Goal: Book appointment/travel/reservation

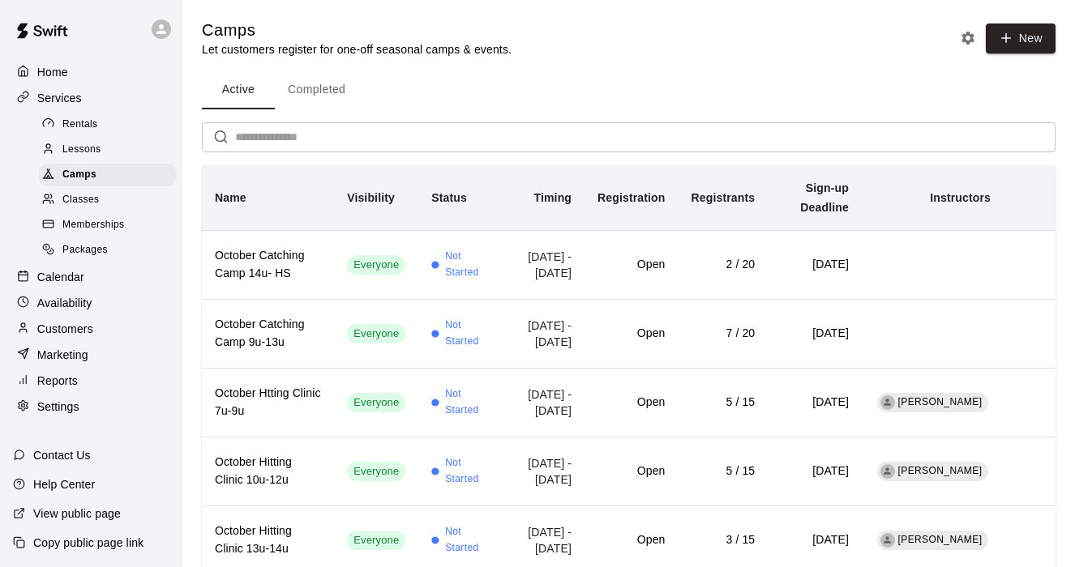
click at [81, 151] on span "Lessons" at bounding box center [81, 150] width 39 height 16
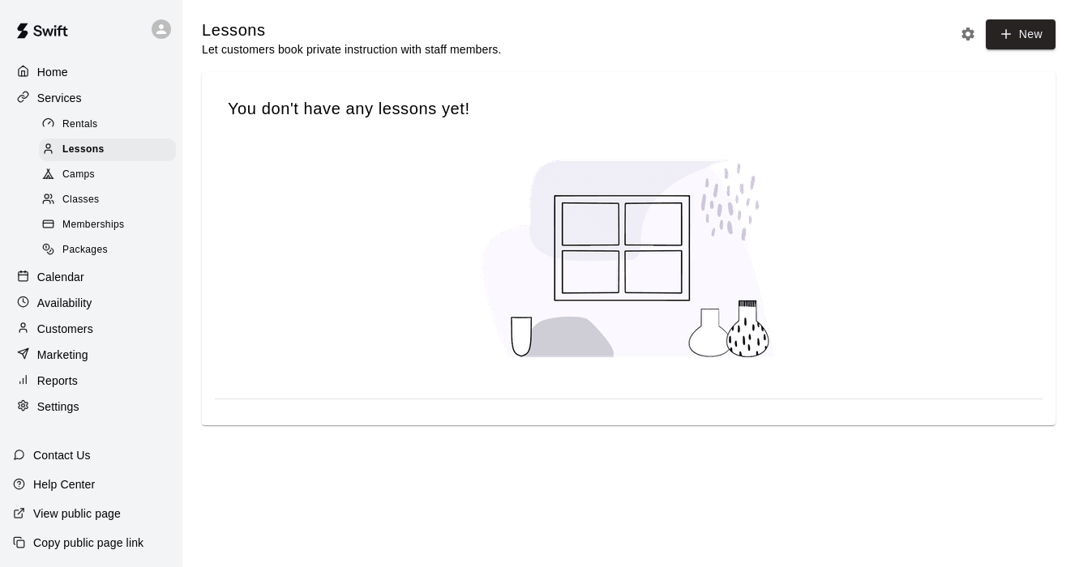
click at [81, 175] on span "Camps" at bounding box center [78, 175] width 32 height 16
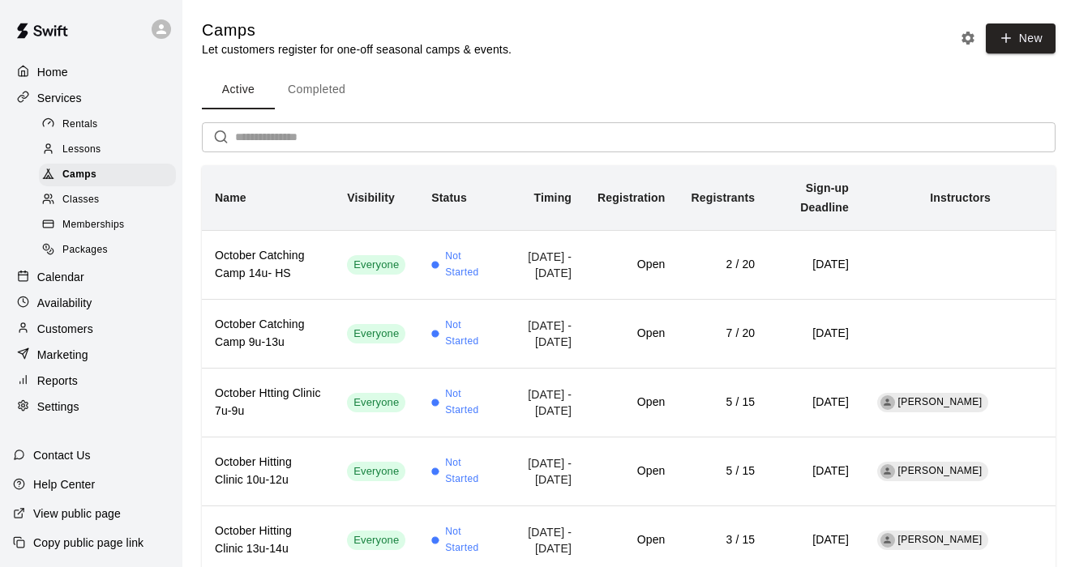
click at [64, 96] on p "Services" at bounding box center [59, 98] width 45 height 16
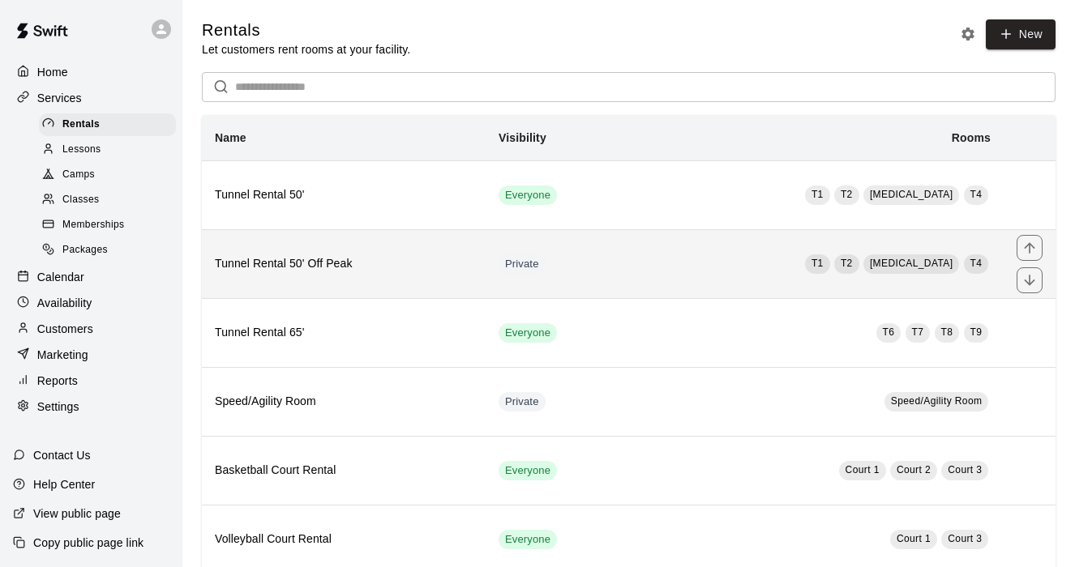
scroll to position [39, 0]
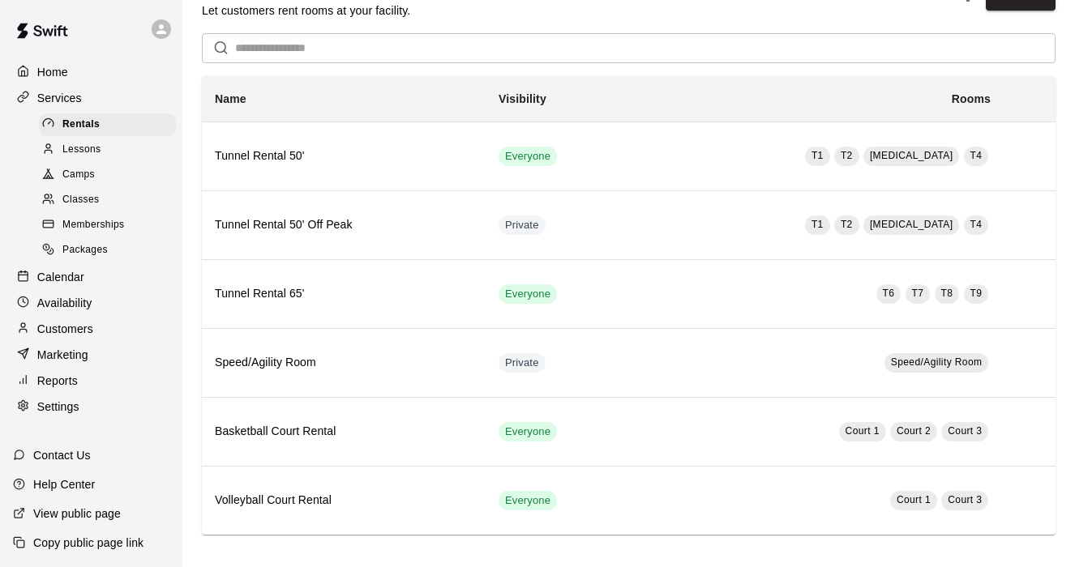
click at [80, 281] on p "Calendar" at bounding box center [60, 277] width 47 height 16
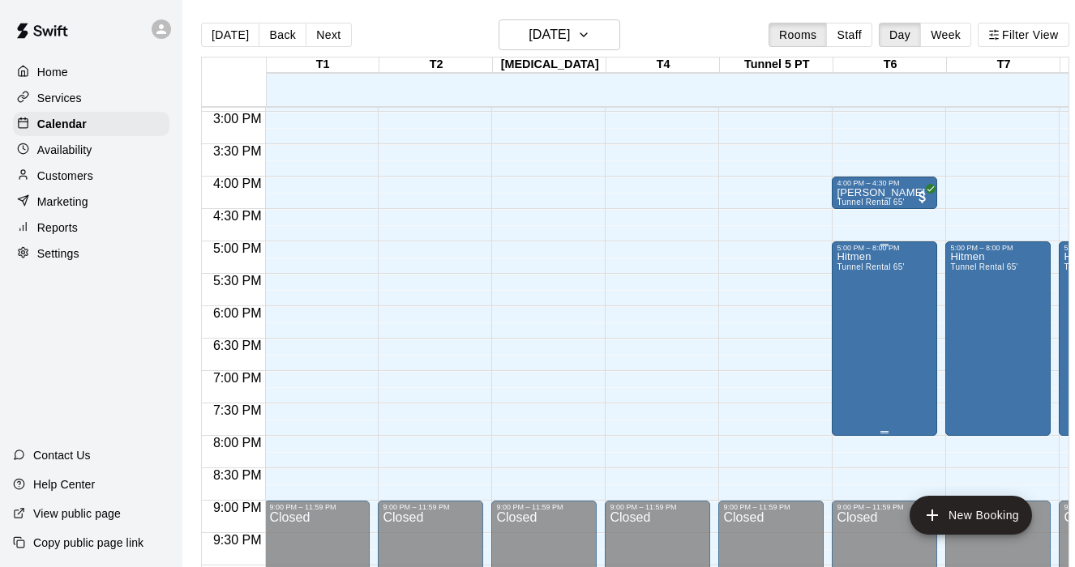
scroll to position [1044, 1]
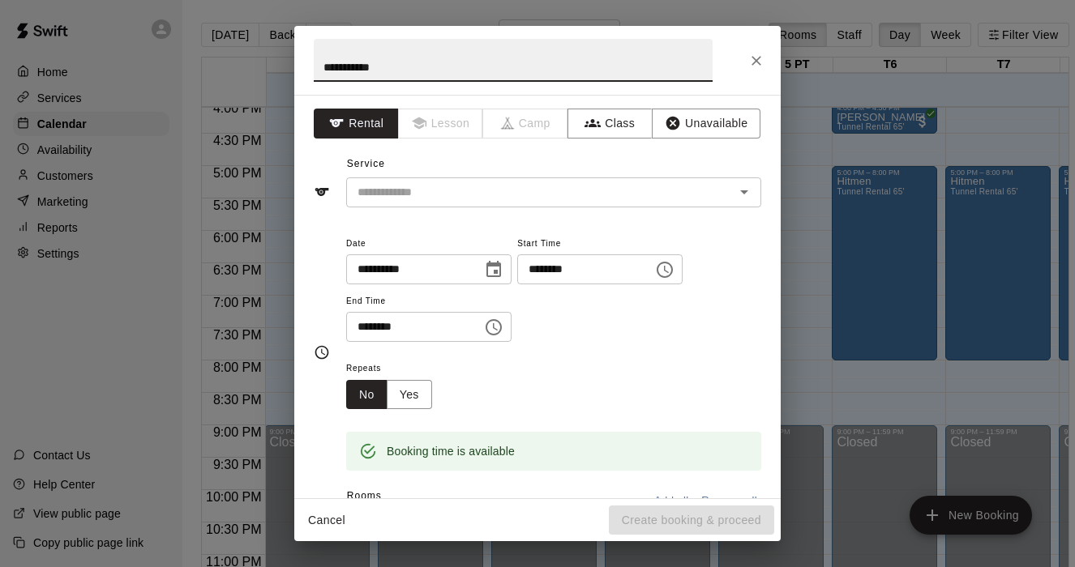
type input "**********"
click at [458, 208] on div "**********" at bounding box center [537, 297] width 486 height 404
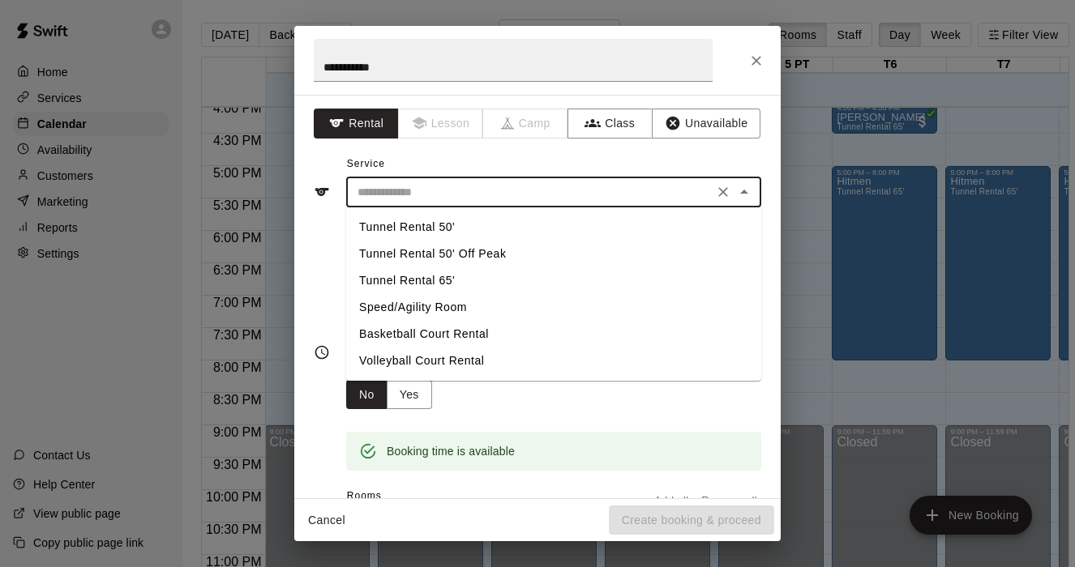
click at [479, 196] on input "text" at bounding box center [529, 192] width 357 height 20
click at [427, 275] on li "Tunnel Rental 65'" at bounding box center [553, 281] width 415 height 27
type input "**********"
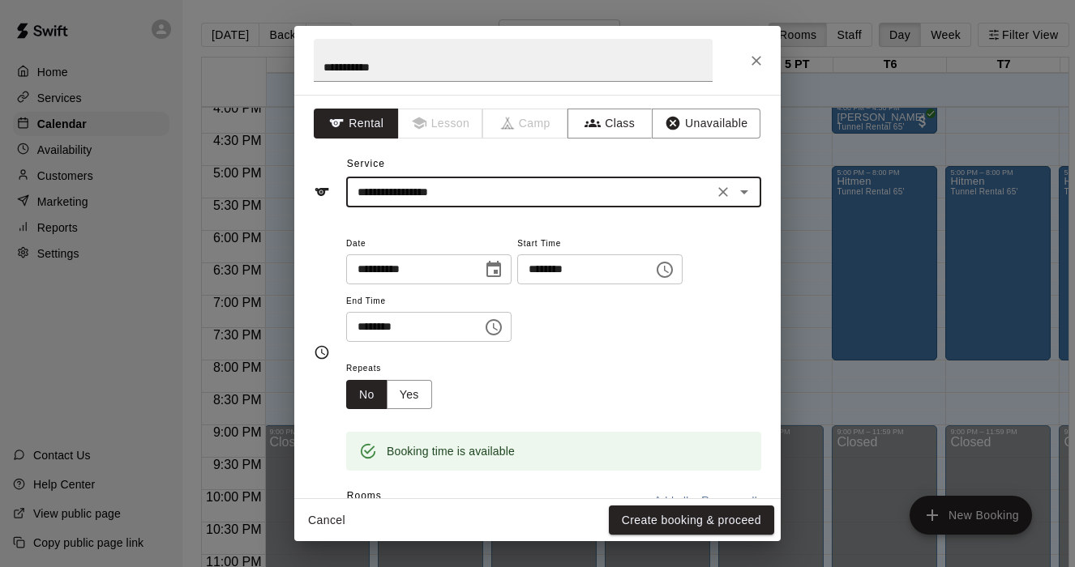
click at [498, 324] on icon "Choose time, selected time is 8:30 PM" at bounding box center [495, 326] width 5 height 7
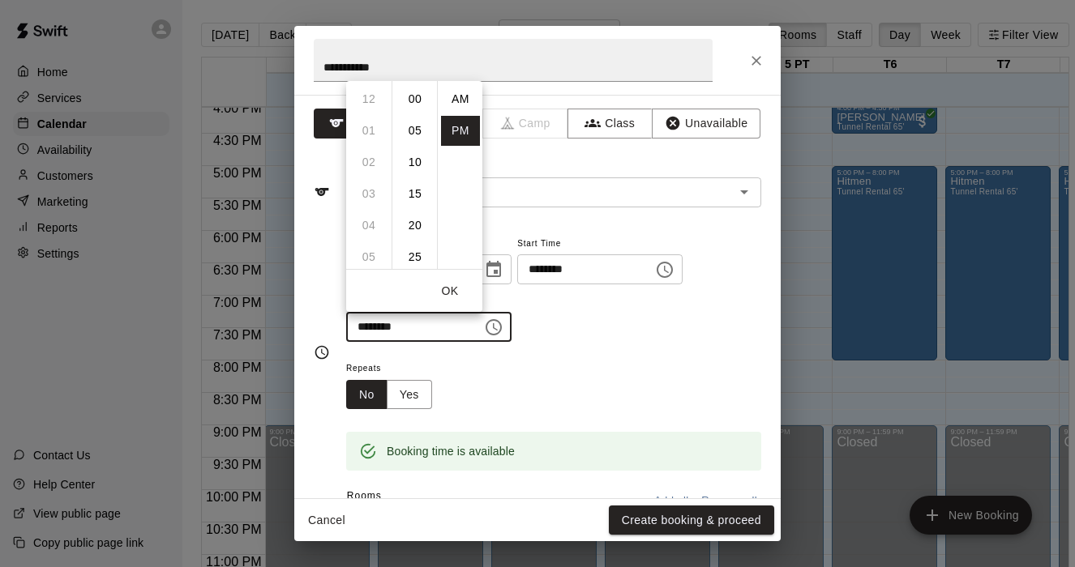
scroll to position [29, 0]
click at [368, 124] on li "09" at bounding box center [368, 131] width 39 height 30
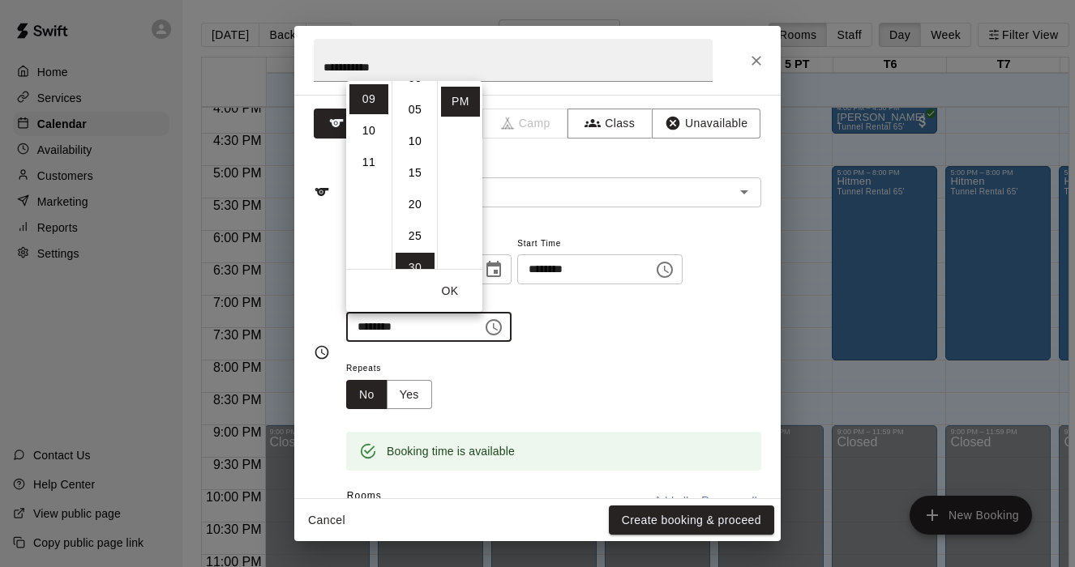
scroll to position [0, 0]
click at [413, 100] on li "00" at bounding box center [415, 99] width 39 height 30
type input "********"
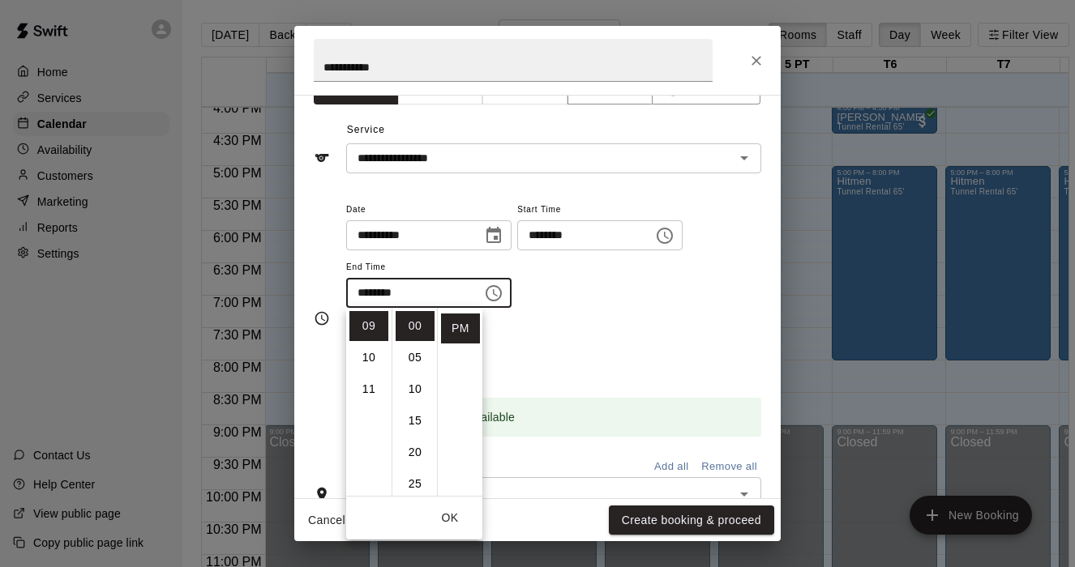
scroll to position [36, 0]
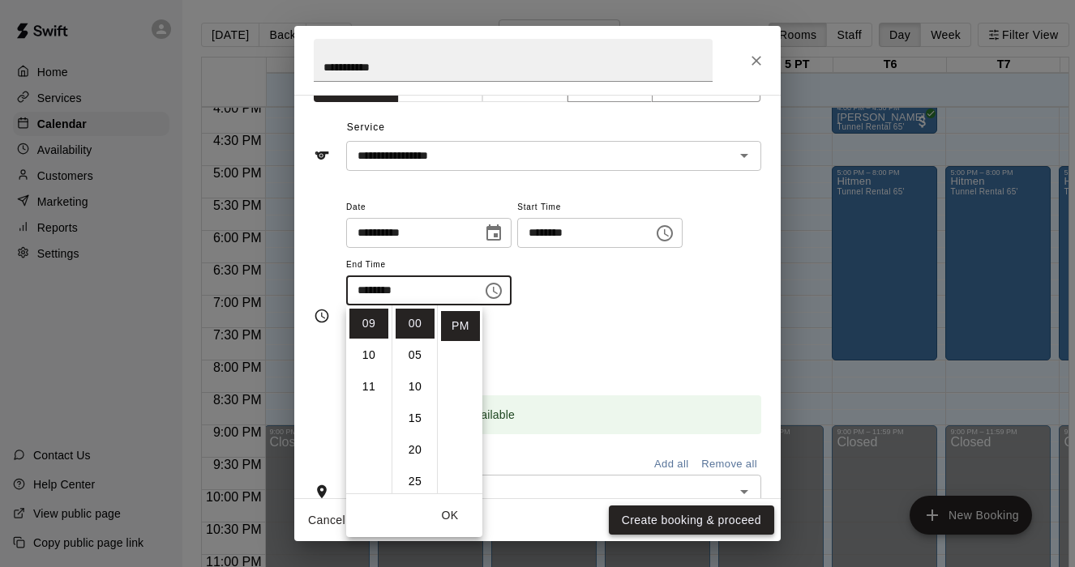
click at [675, 523] on button "Create booking & proceed" at bounding box center [691, 521] width 165 height 30
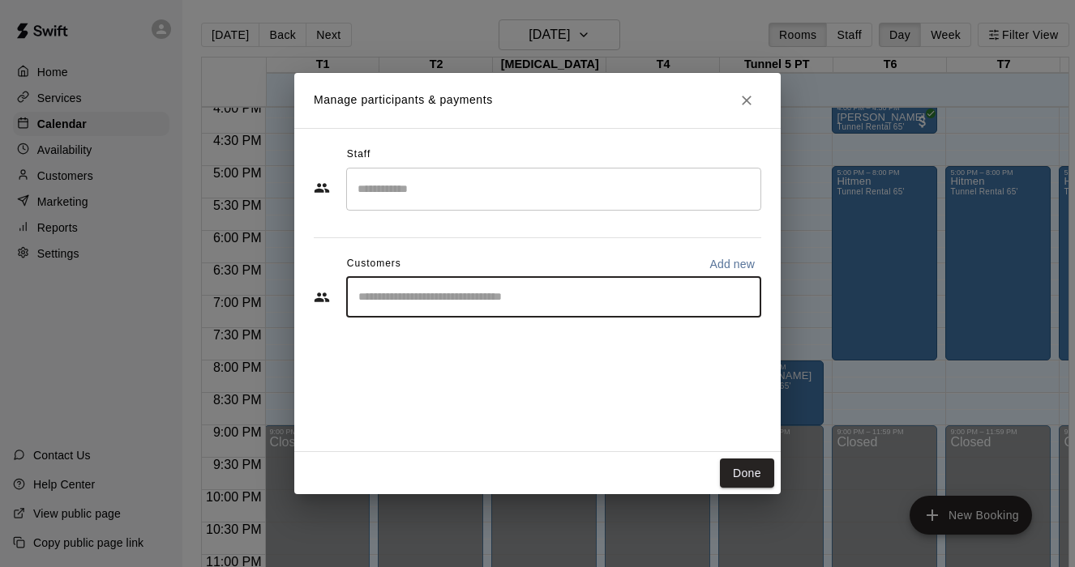
click at [422, 302] on input "Start typing to search customers..." at bounding box center [553, 297] width 400 height 16
type input "**********"
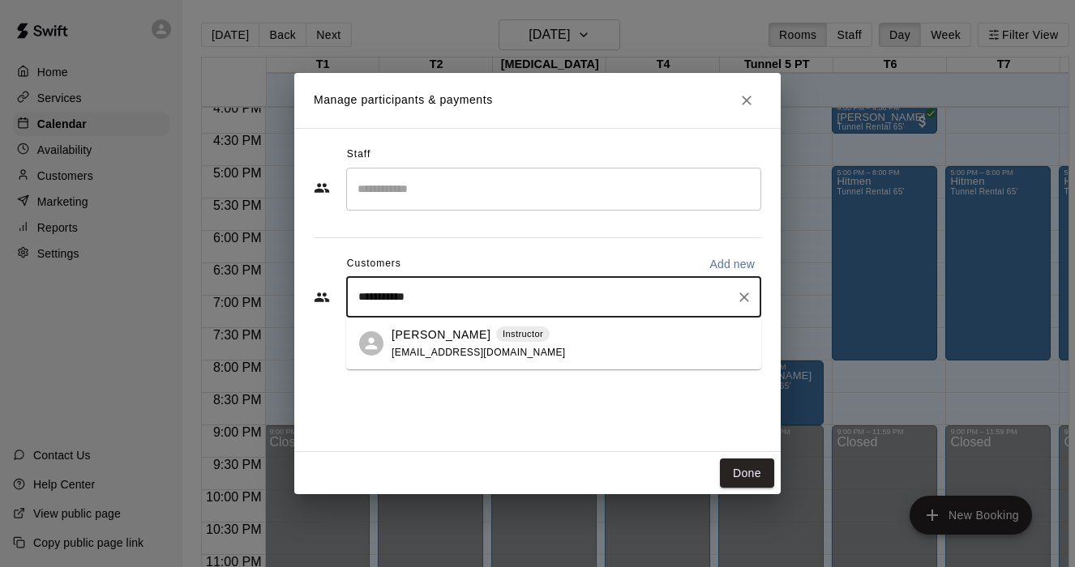
click at [543, 352] on div "Justin Lane Instructor justin32503@gmail.com" at bounding box center [570, 344] width 357 height 35
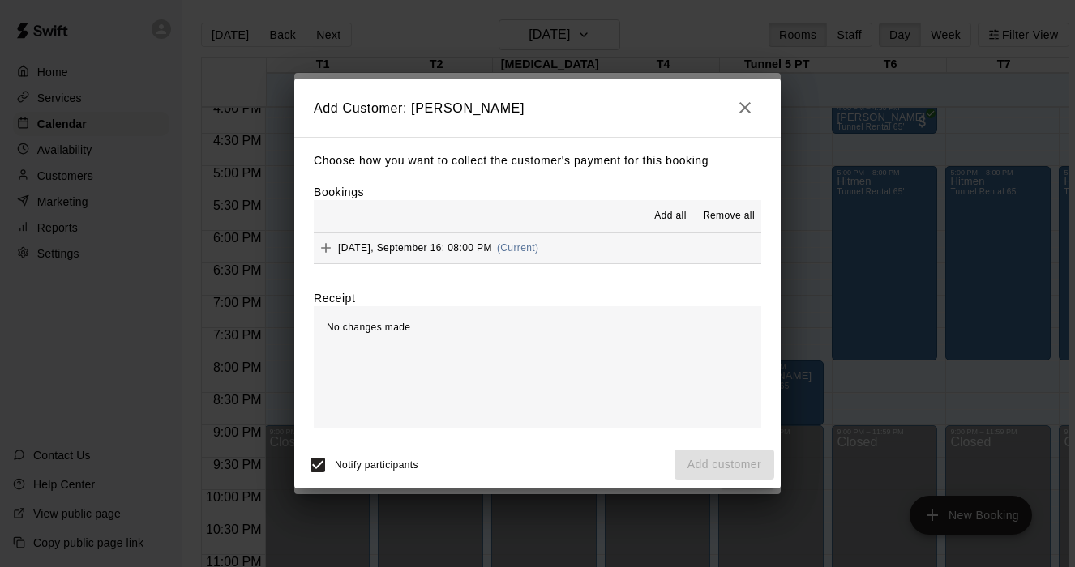
click at [667, 220] on span "Add all" at bounding box center [670, 216] width 32 height 16
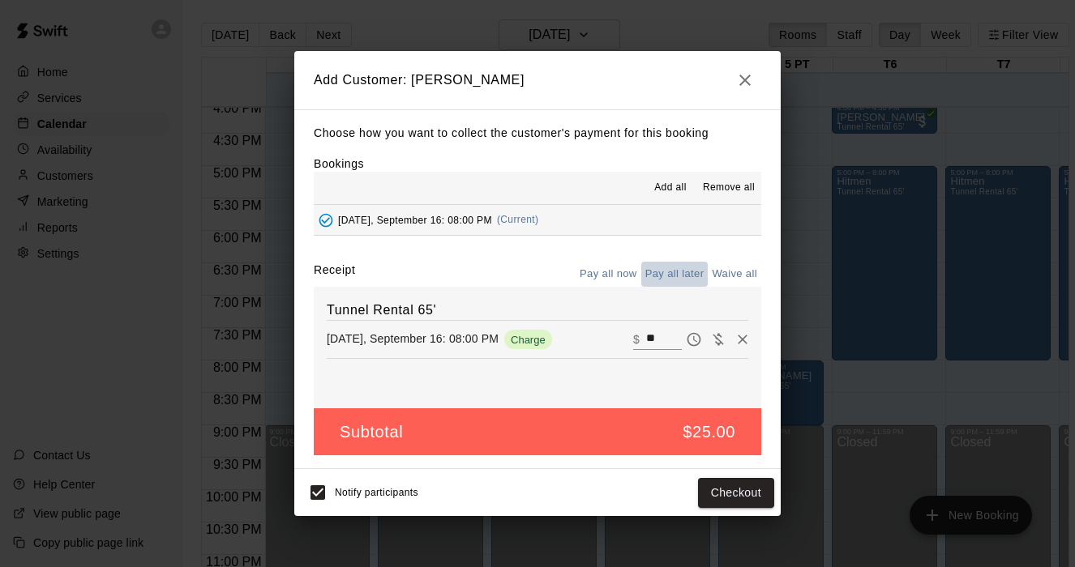
click at [667, 276] on button "Pay all later" at bounding box center [674, 274] width 67 height 25
click at [717, 490] on button "Add customer" at bounding box center [724, 493] width 100 height 30
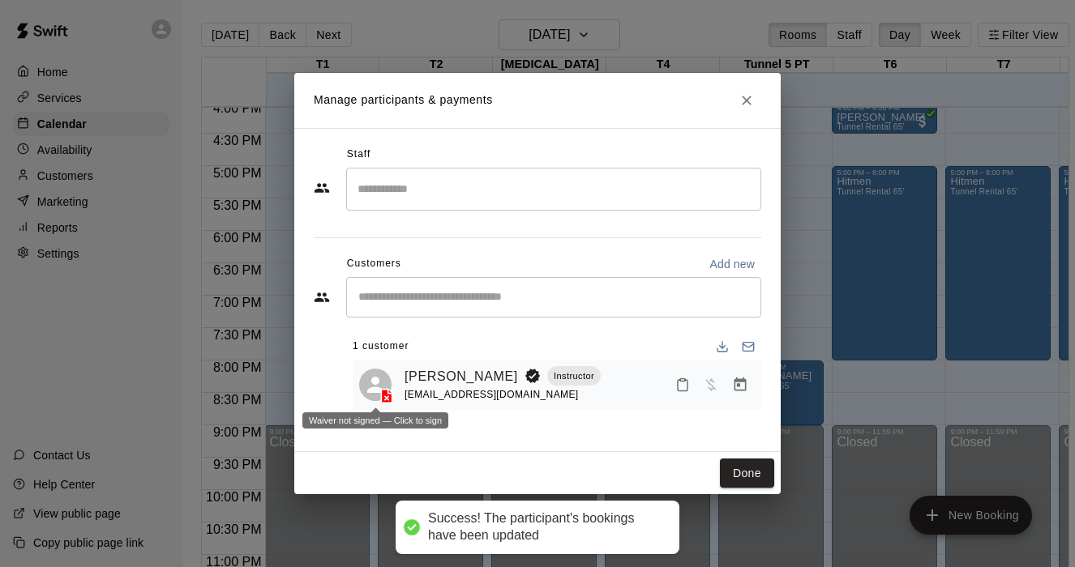
click at [386, 396] on icon at bounding box center [387, 397] width 11 height 14
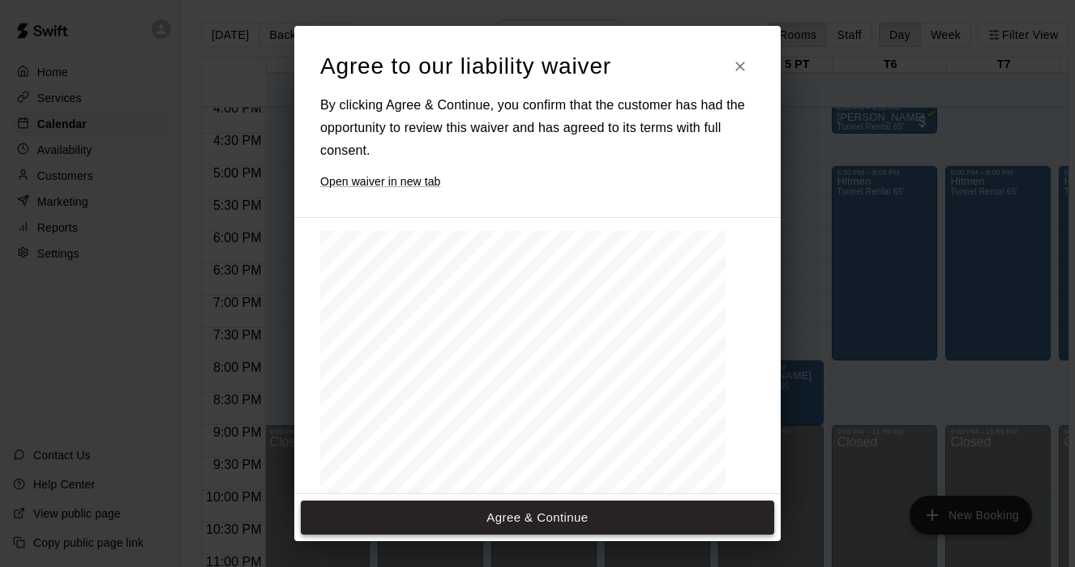
click at [478, 515] on button "Agree & Continue" at bounding box center [537, 518] width 473 height 34
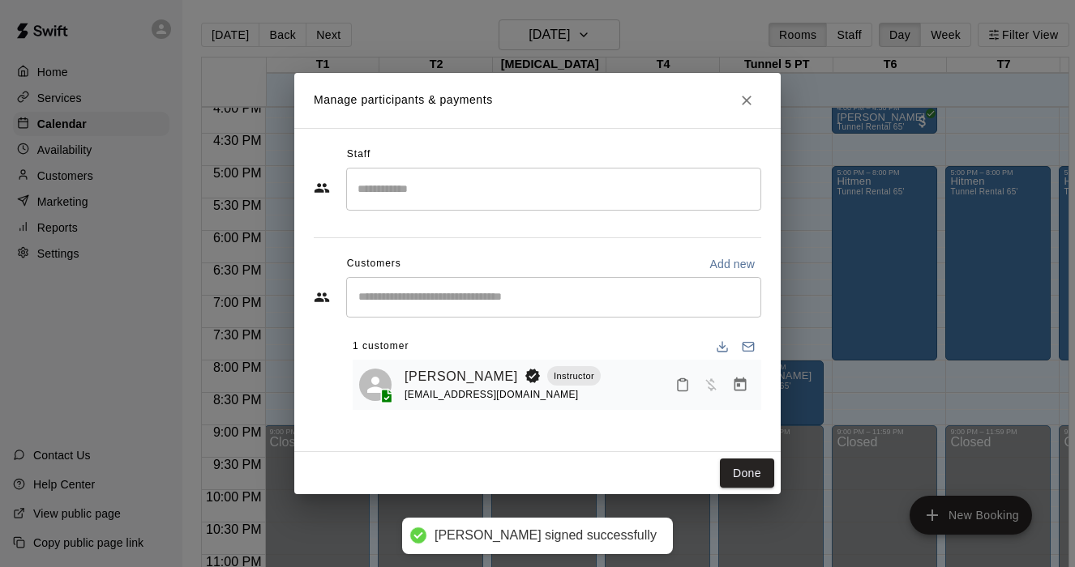
drag, startPoint x: 739, startPoint y: 474, endPoint x: 957, endPoint y: 516, distance: 221.1
click at [736, 472] on button "Done" at bounding box center [747, 474] width 54 height 30
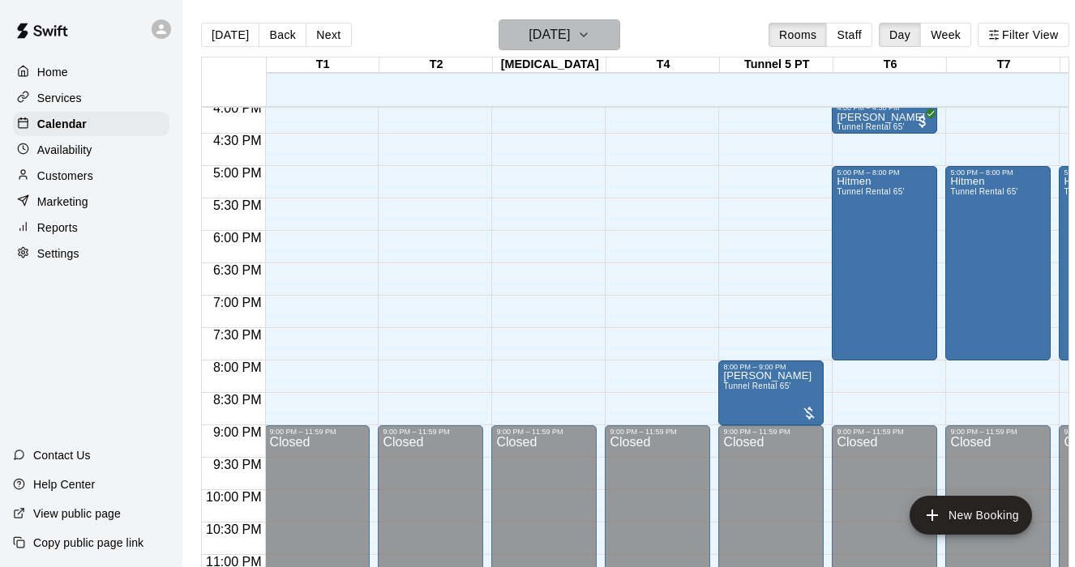
click at [587, 35] on icon "button" at bounding box center [583, 34] width 6 height 3
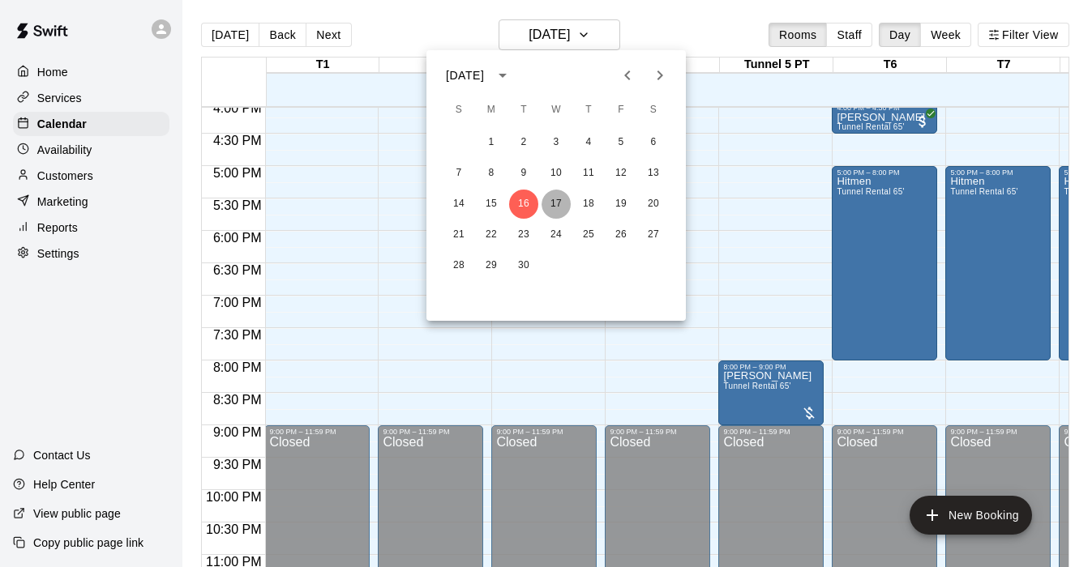
click at [556, 199] on button "17" at bounding box center [555, 204] width 29 height 29
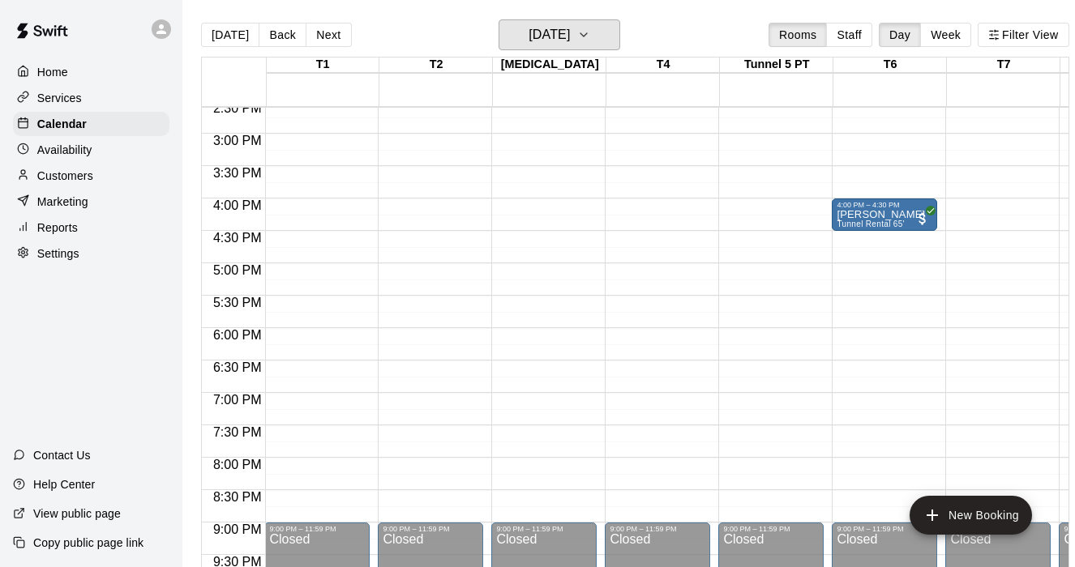
scroll to position [931, 1]
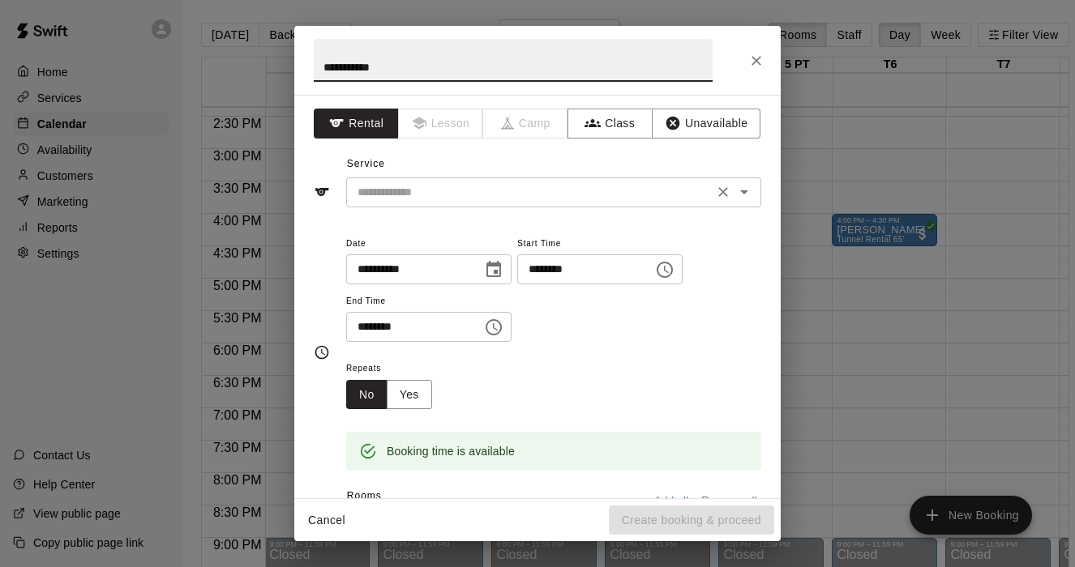
type input "**********"
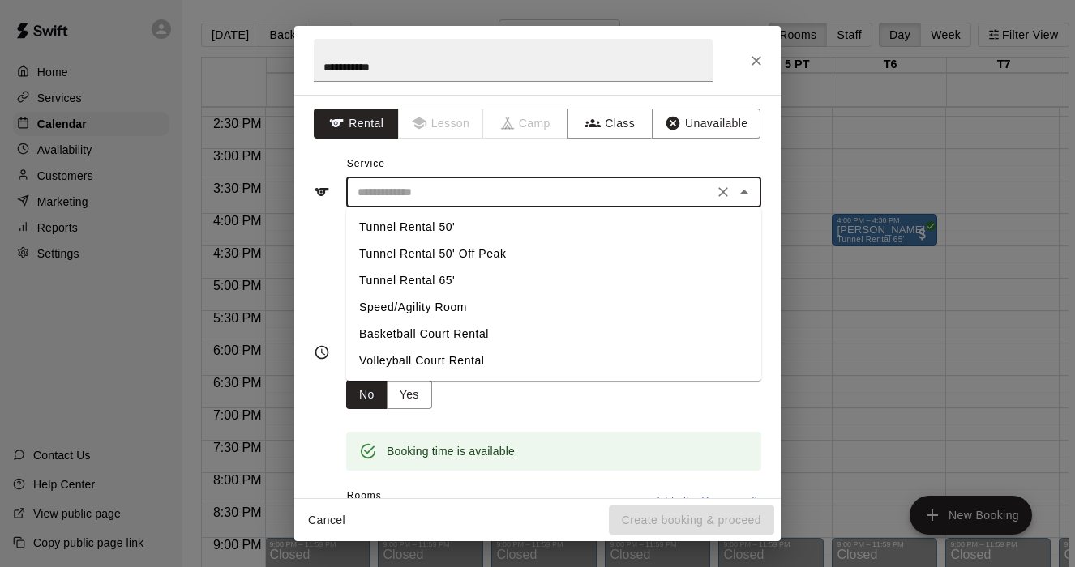
click at [678, 184] on input "text" at bounding box center [529, 192] width 357 height 20
click at [573, 266] on li "Tunnel Rental 50' Off Peak" at bounding box center [553, 254] width 415 height 27
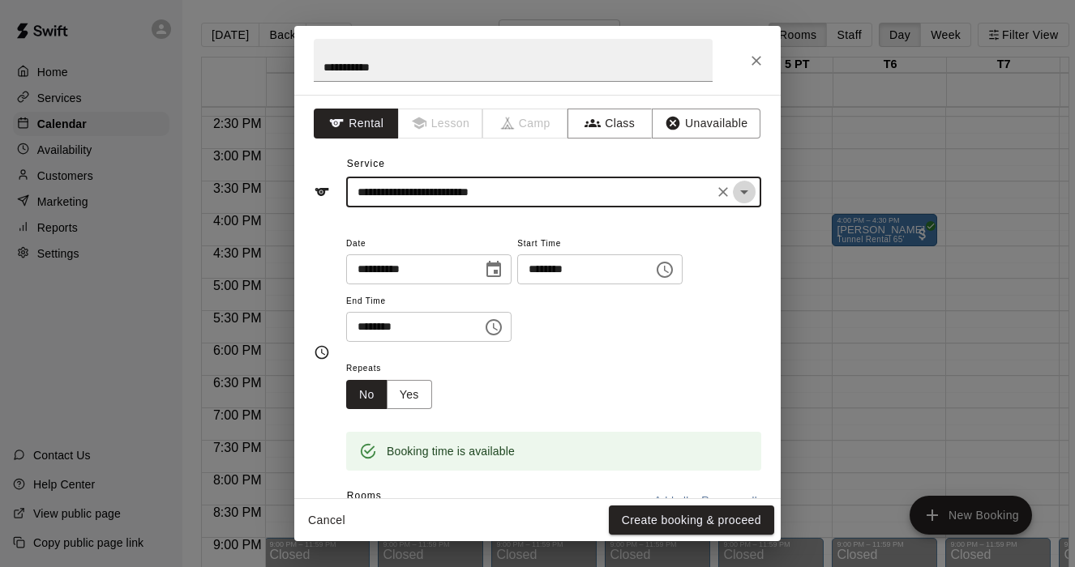
click at [738, 188] on icon "Open" at bounding box center [743, 191] width 19 height 19
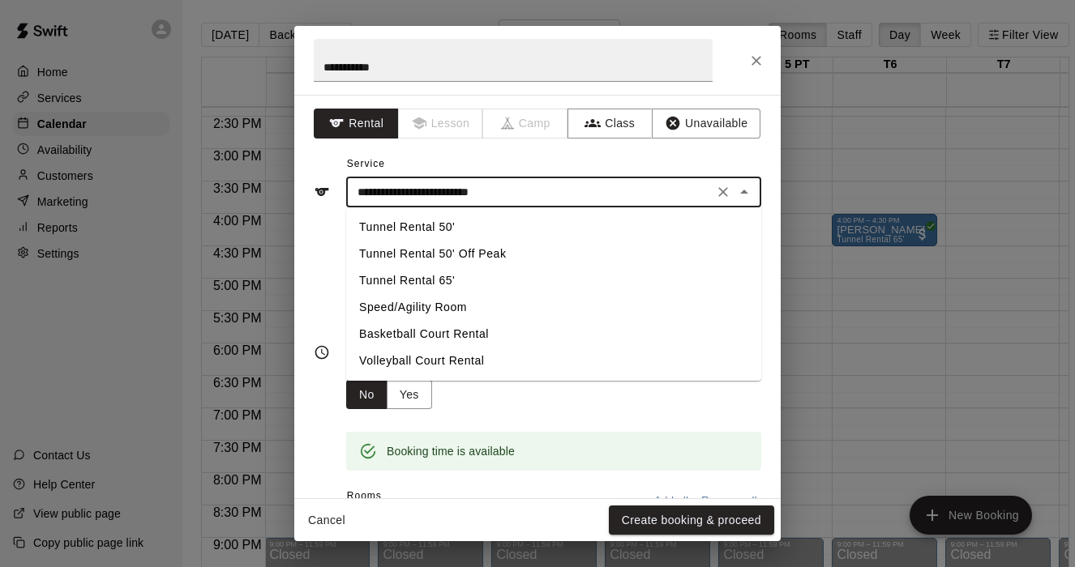
click at [434, 277] on li "Tunnel Rental 65'" at bounding box center [553, 281] width 415 height 27
type input "**********"
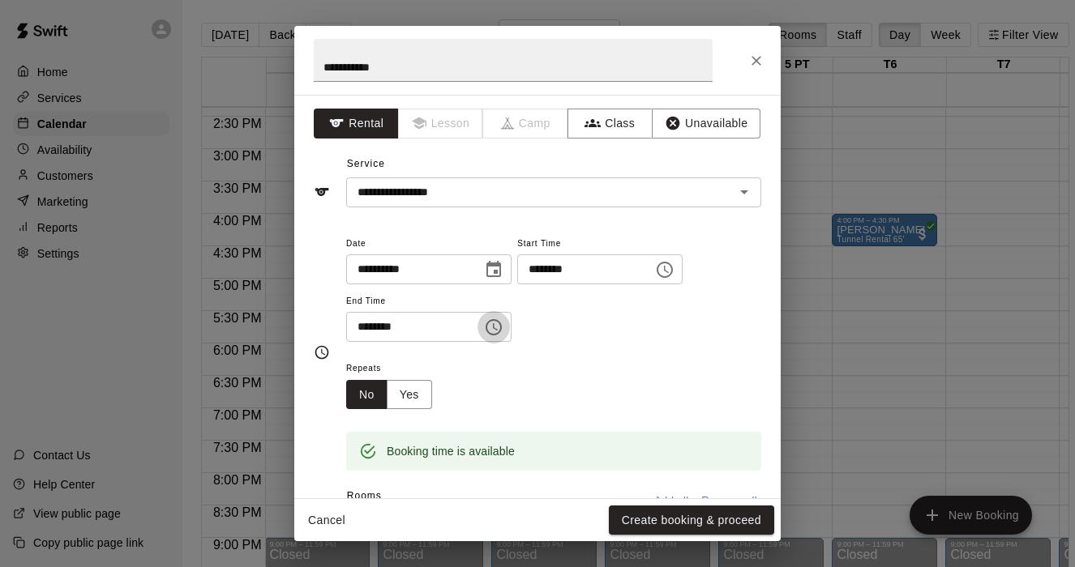
click at [499, 326] on icon "Choose time, selected time is 5:30 PM" at bounding box center [493, 327] width 19 height 19
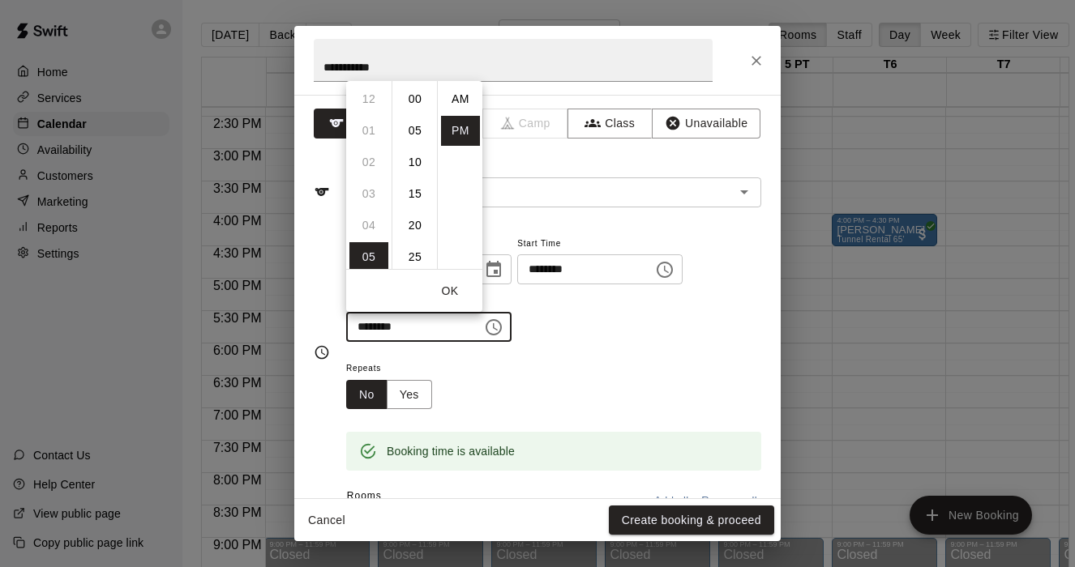
scroll to position [29, 0]
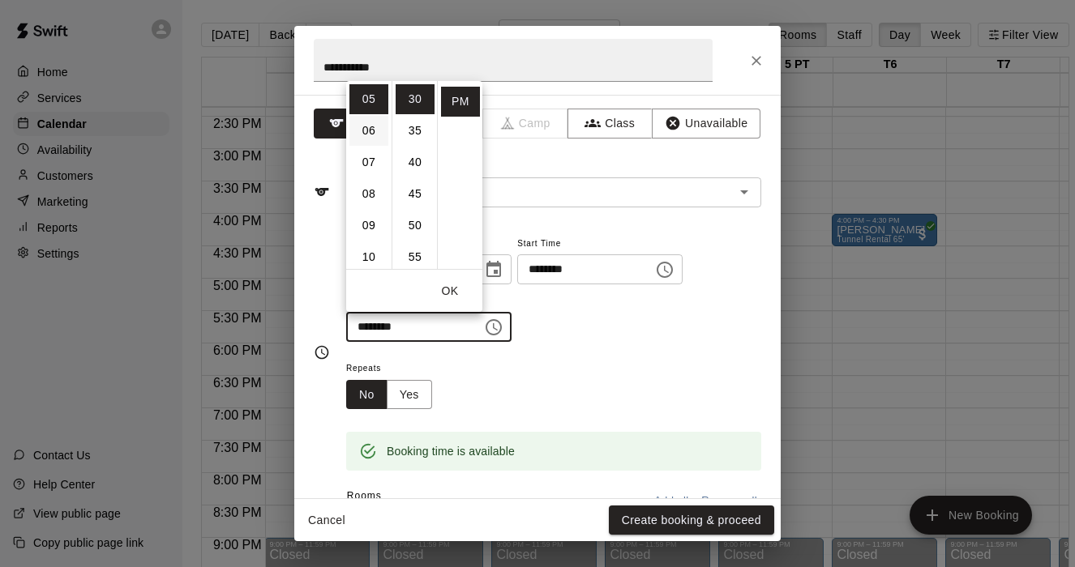
click at [364, 139] on li "06" at bounding box center [368, 131] width 39 height 30
click at [413, 103] on li "00" at bounding box center [415, 99] width 39 height 30
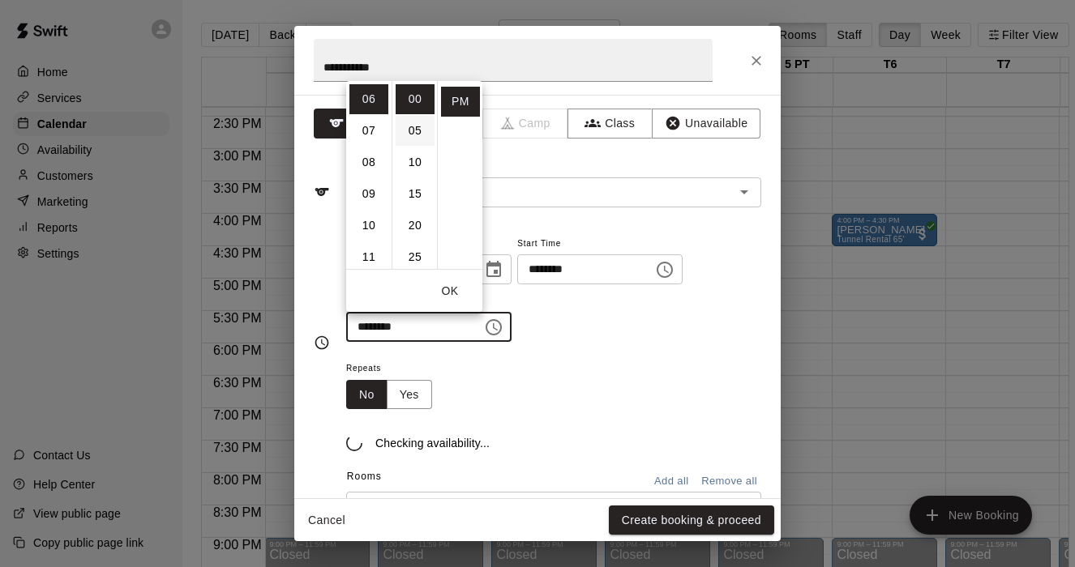
type input "********"
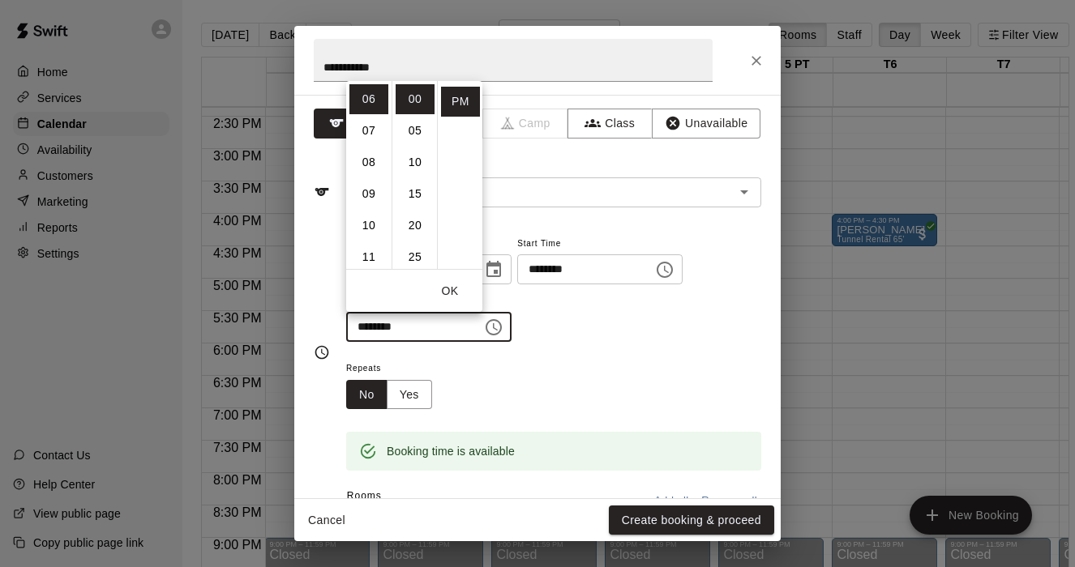
click at [596, 353] on div "**********" at bounding box center [553, 296] width 415 height 126
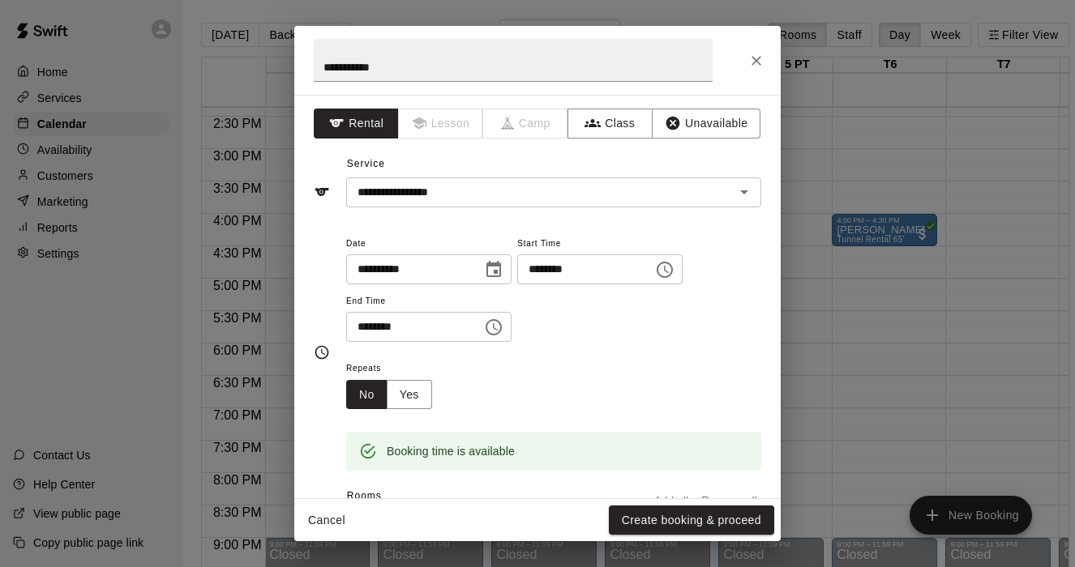
scroll to position [61, 0]
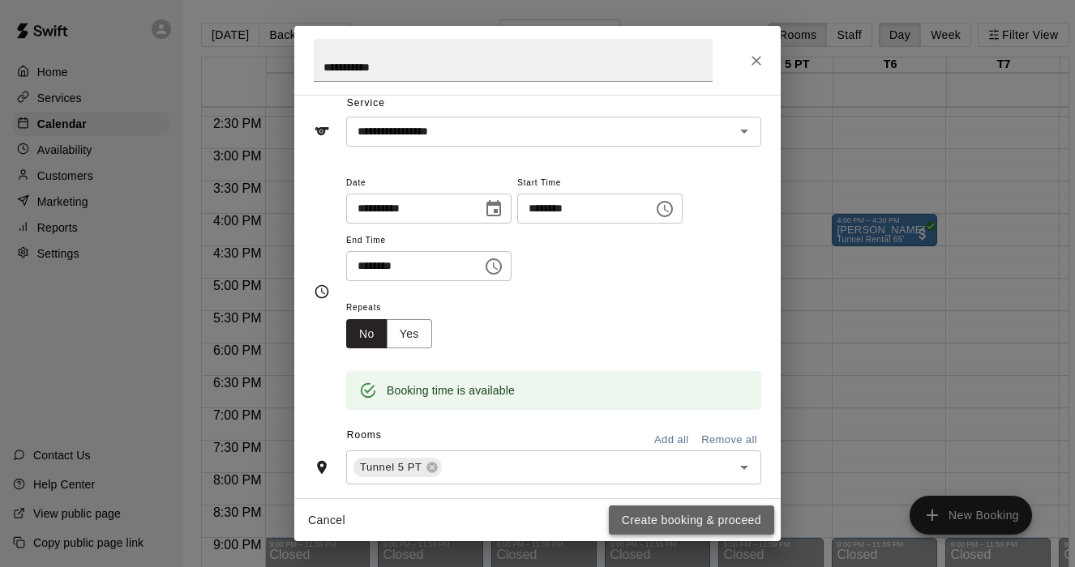
click at [675, 520] on button "Create booking & proceed" at bounding box center [691, 521] width 165 height 30
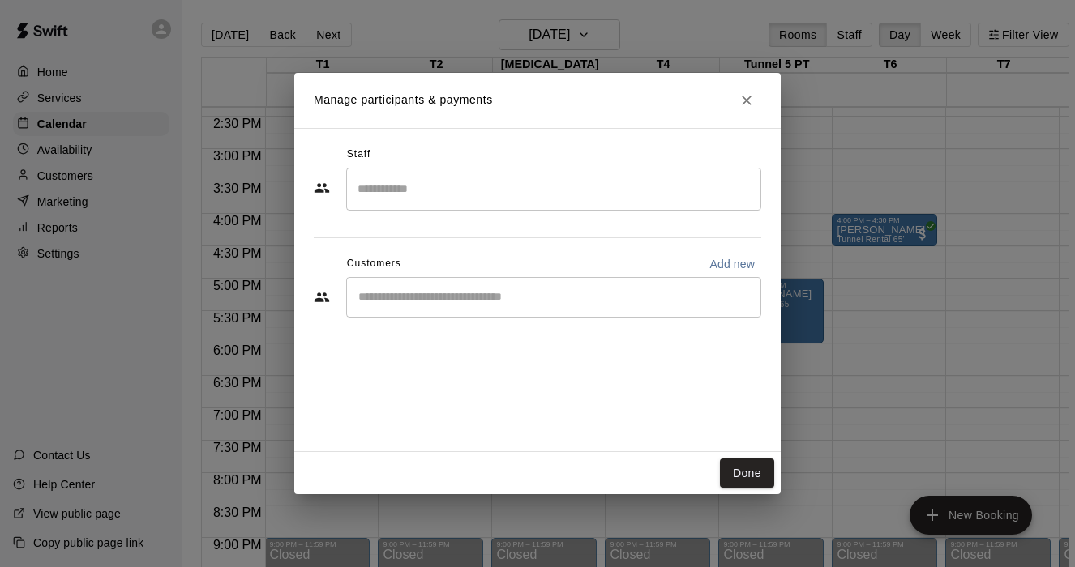
click at [723, 265] on p "Add new" at bounding box center [731, 264] width 45 height 16
select select "**"
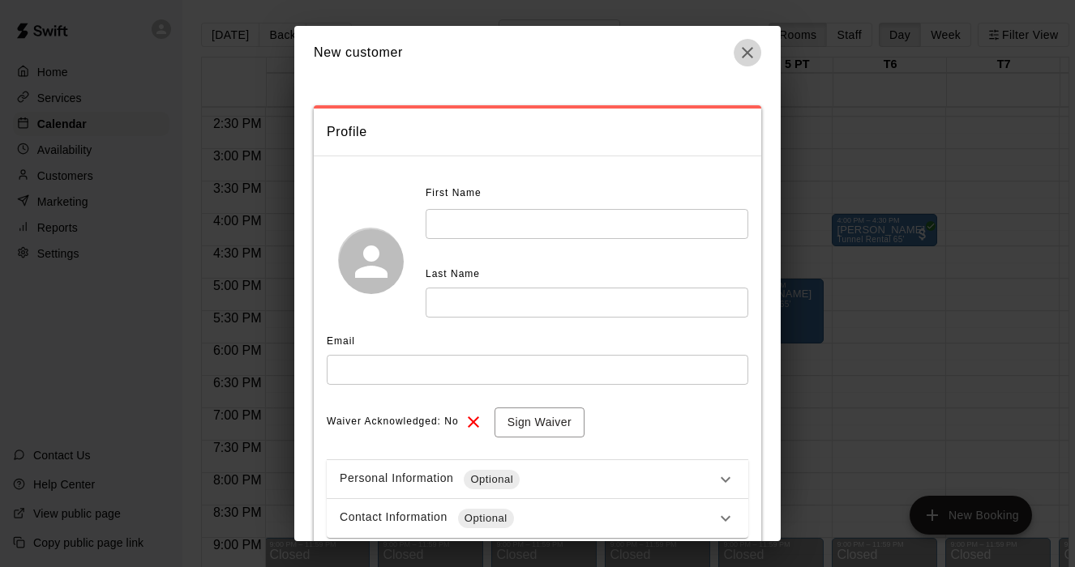
click at [739, 52] on icon "button" at bounding box center [747, 52] width 19 height 19
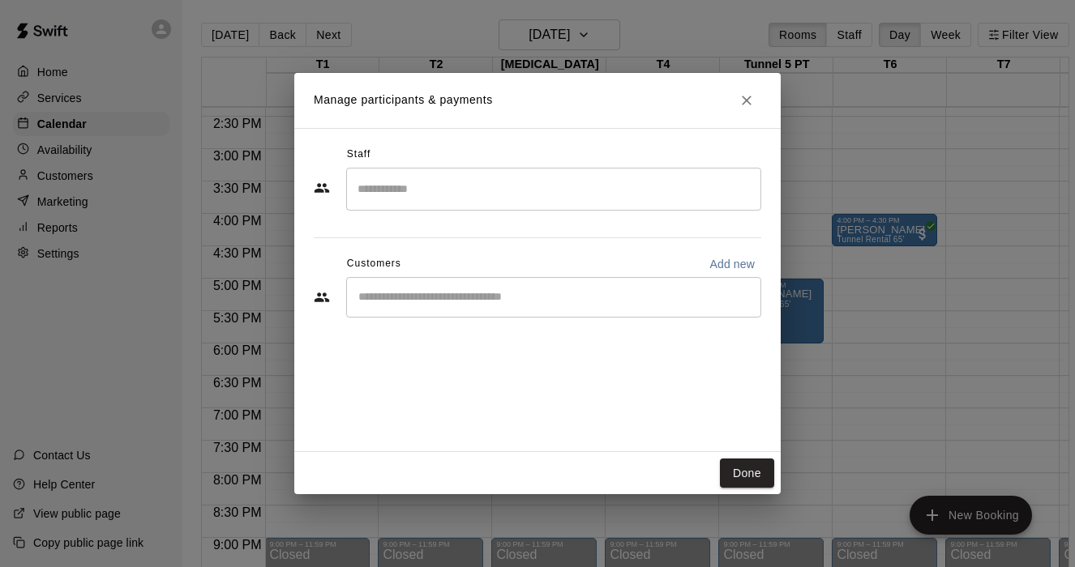
click at [417, 306] on div "​" at bounding box center [553, 297] width 415 height 41
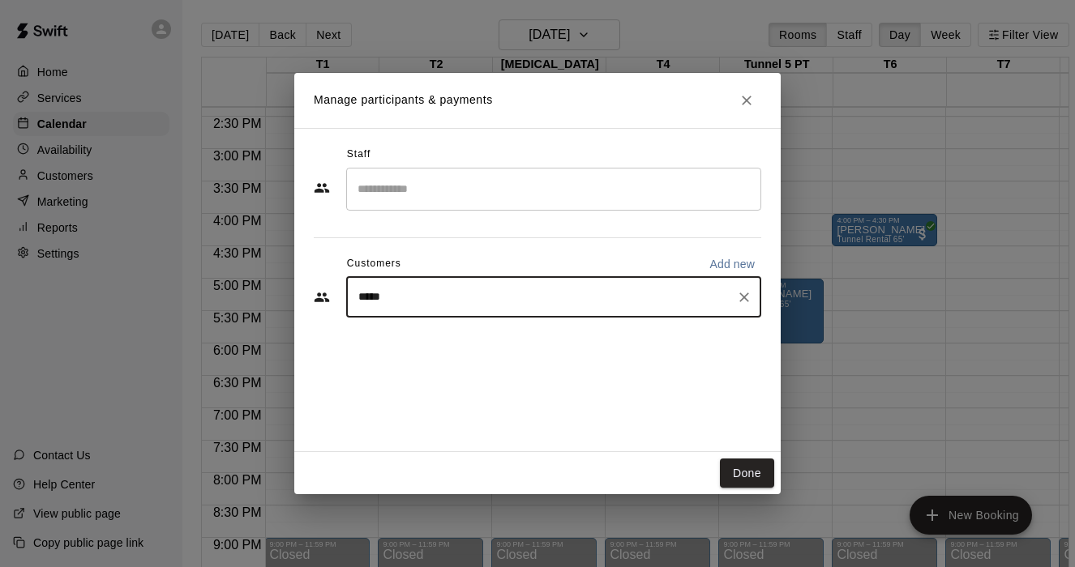
type input "******"
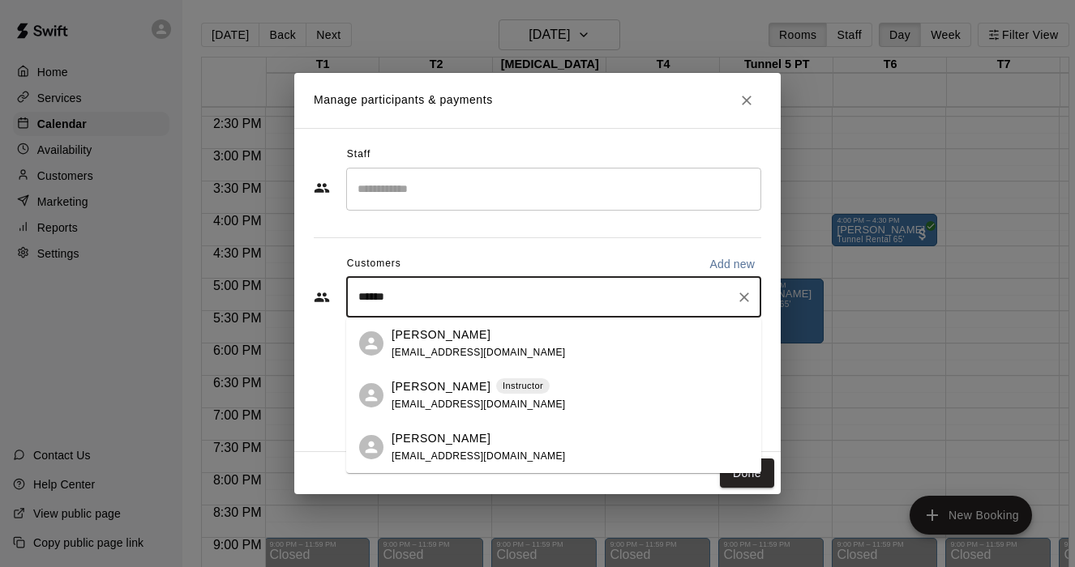
click at [534, 396] on div "Justin Lane Instructor justin32503@gmail.com" at bounding box center [570, 396] width 357 height 35
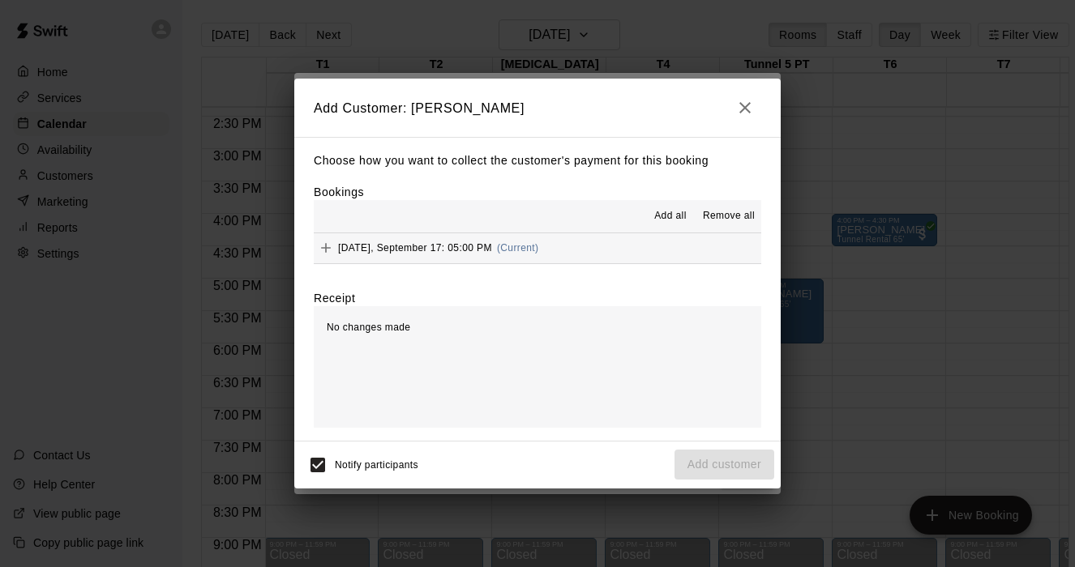
click at [674, 209] on span "Add all" at bounding box center [670, 216] width 32 height 16
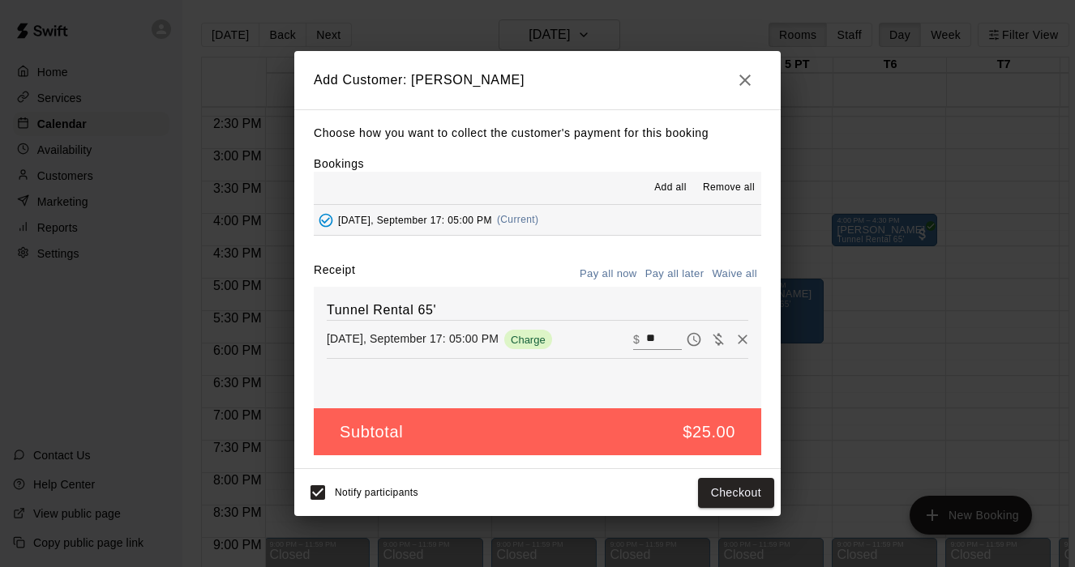
click at [686, 272] on button "Pay all later" at bounding box center [674, 274] width 67 height 25
click at [721, 489] on button "Add customer" at bounding box center [724, 493] width 100 height 30
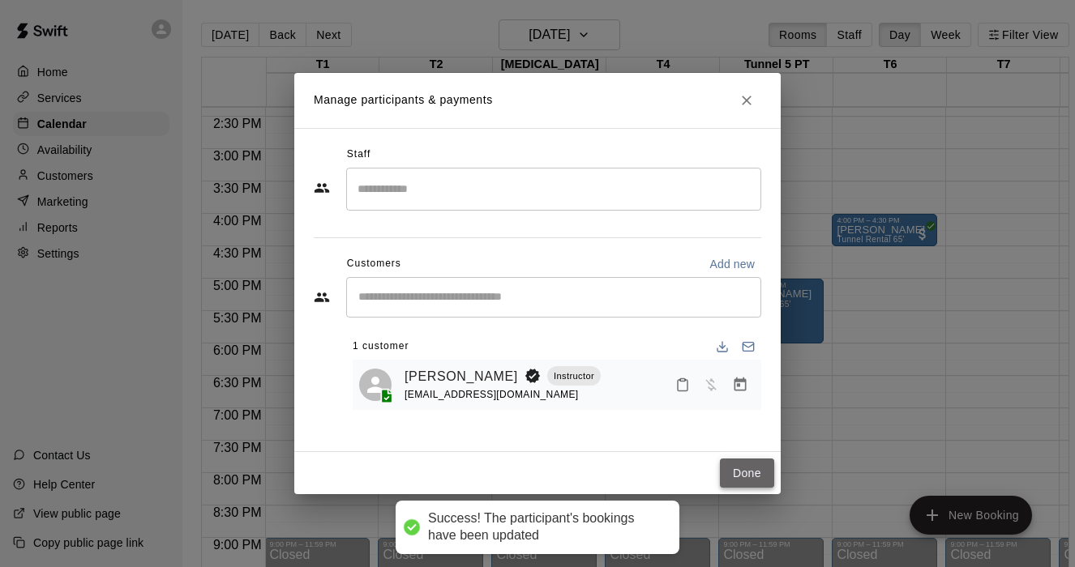
click at [740, 486] on button "Done" at bounding box center [747, 474] width 54 height 30
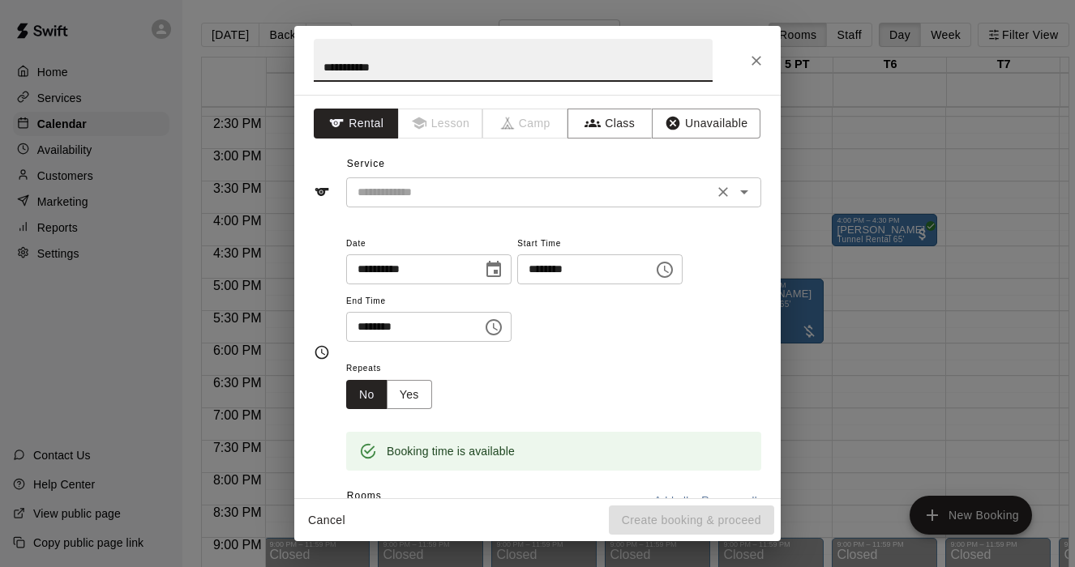
click at [451, 205] on div "​" at bounding box center [553, 193] width 415 height 30
type input "**********"
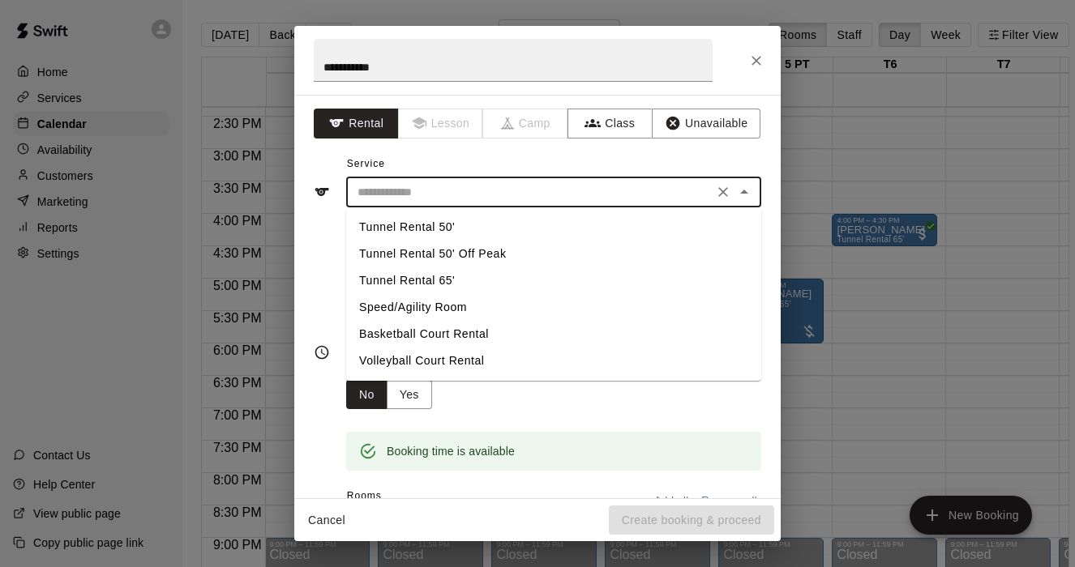
click at [448, 281] on li "Tunnel Rental 65'" at bounding box center [553, 281] width 415 height 27
type input "**********"
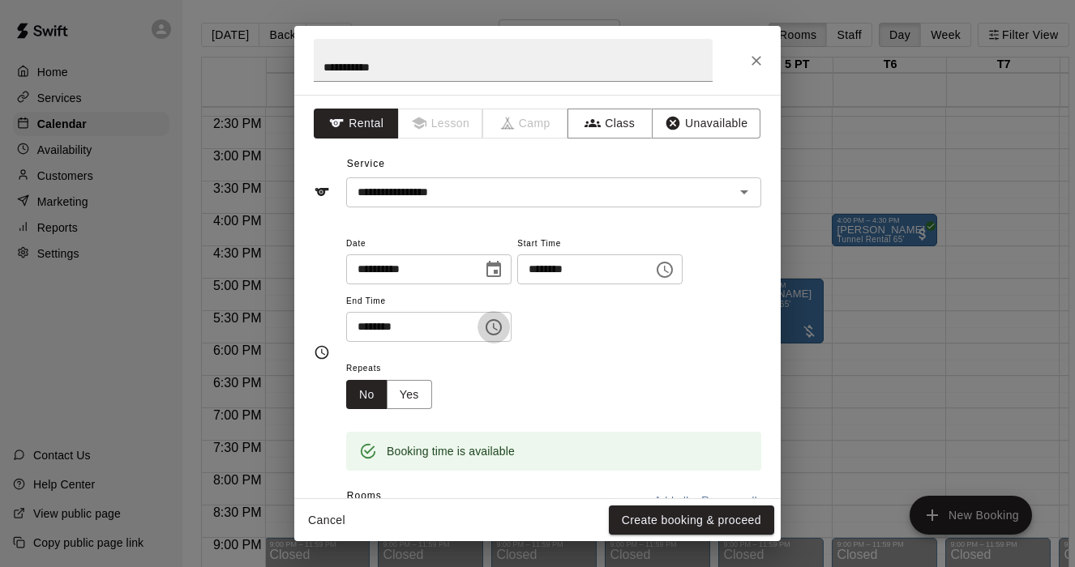
click at [503, 331] on icon "Choose time, selected time is 6:45 PM" at bounding box center [493, 327] width 19 height 19
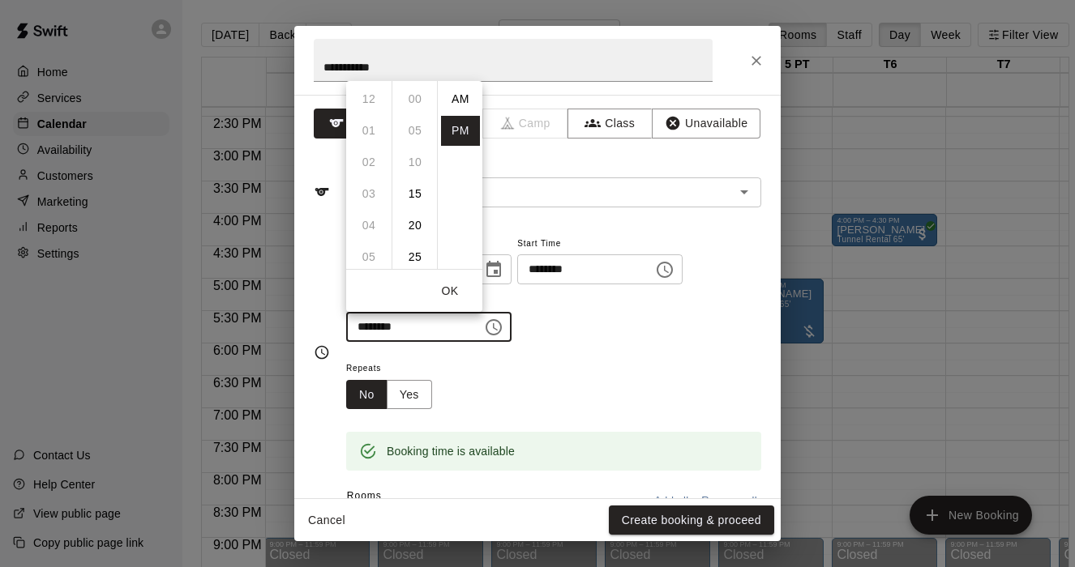
scroll to position [29, 0]
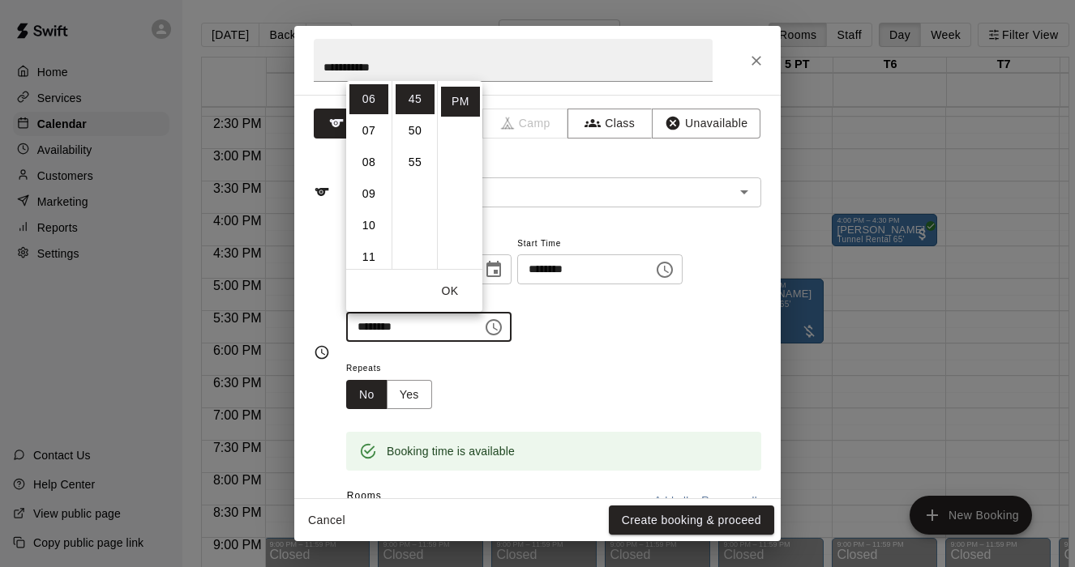
click at [570, 329] on div "**********" at bounding box center [553, 287] width 415 height 109
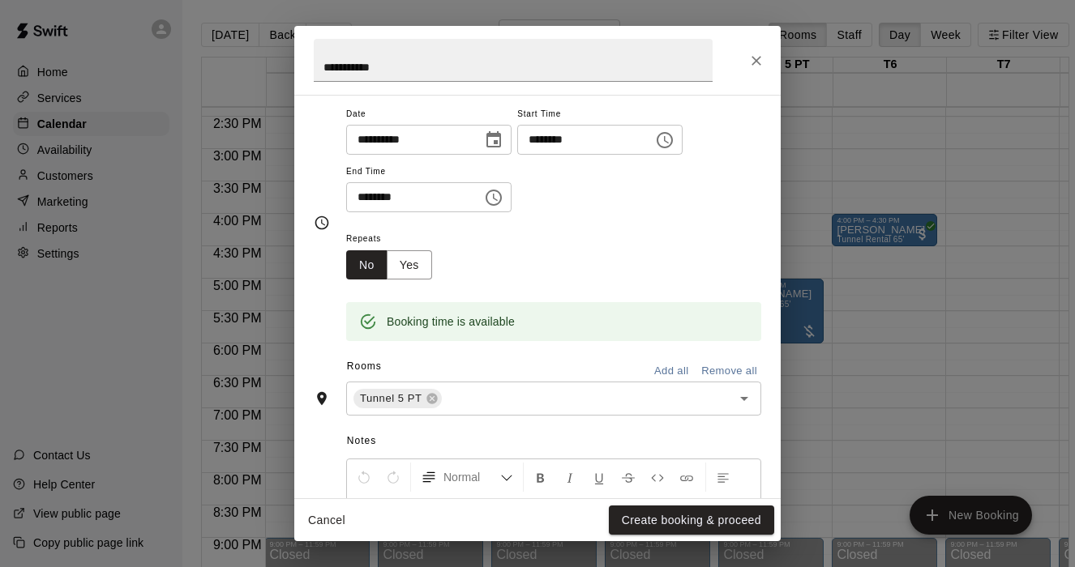
scroll to position [154, 0]
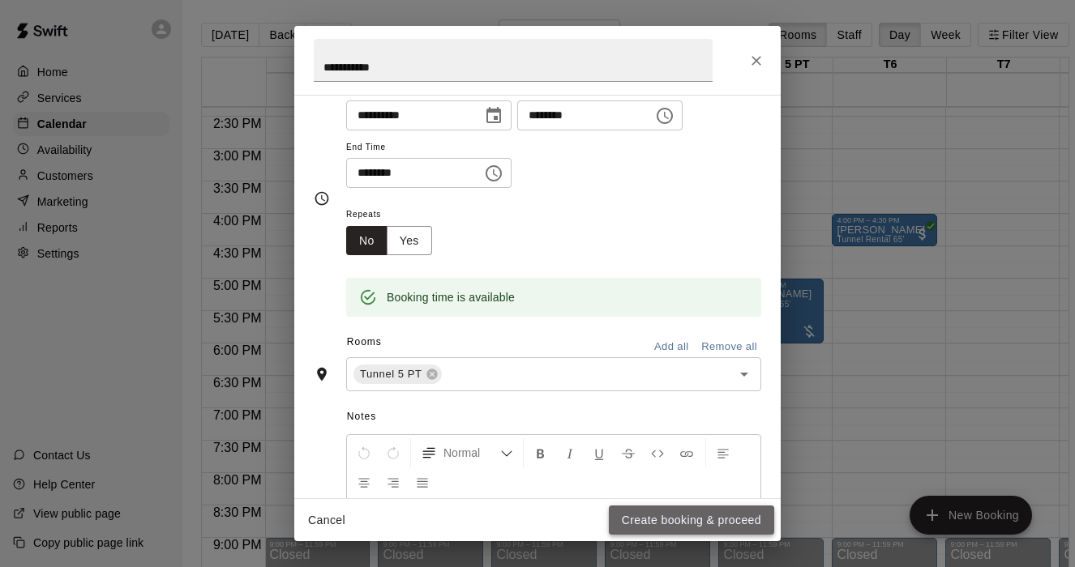
click at [660, 519] on button "Create booking & proceed" at bounding box center [691, 521] width 165 height 30
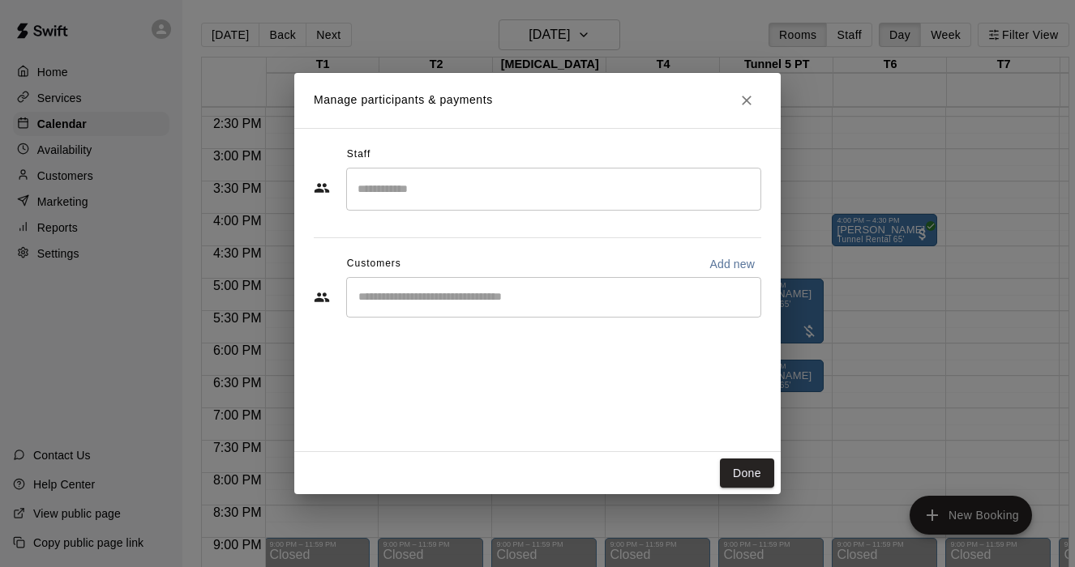
click at [428, 295] on input "Start typing to search customers..." at bounding box center [553, 297] width 400 height 16
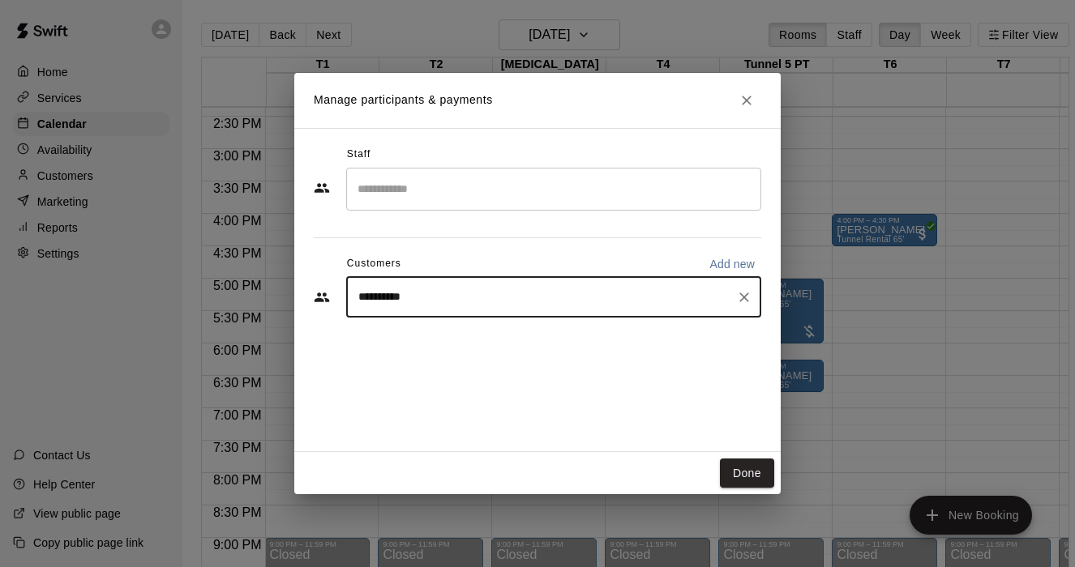
type input "**********"
click at [442, 348] on span "justin32503@gmail.com" at bounding box center [479, 352] width 174 height 11
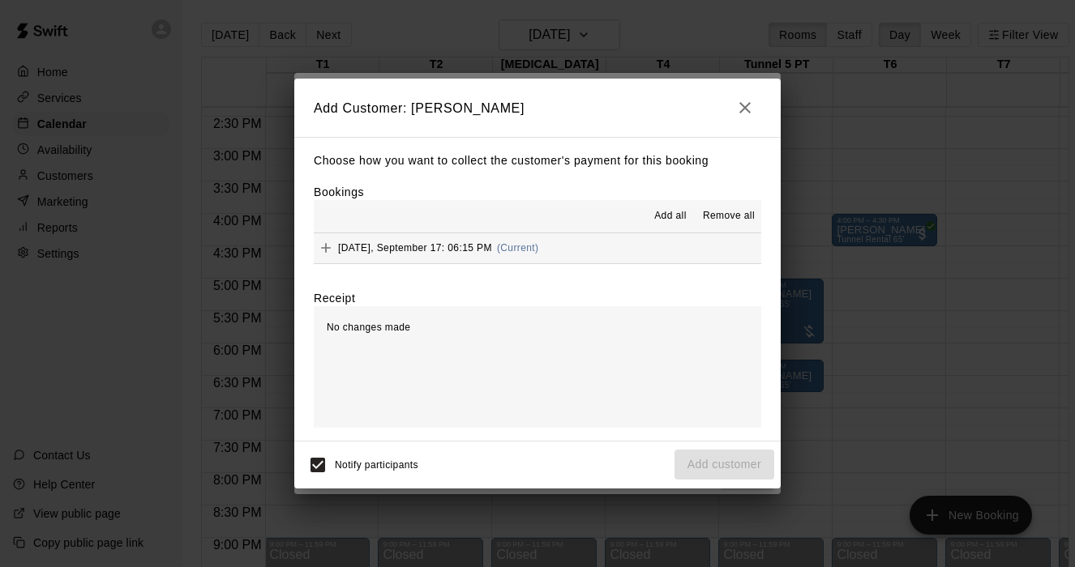
click at [661, 208] on span "Add all" at bounding box center [670, 216] width 32 height 16
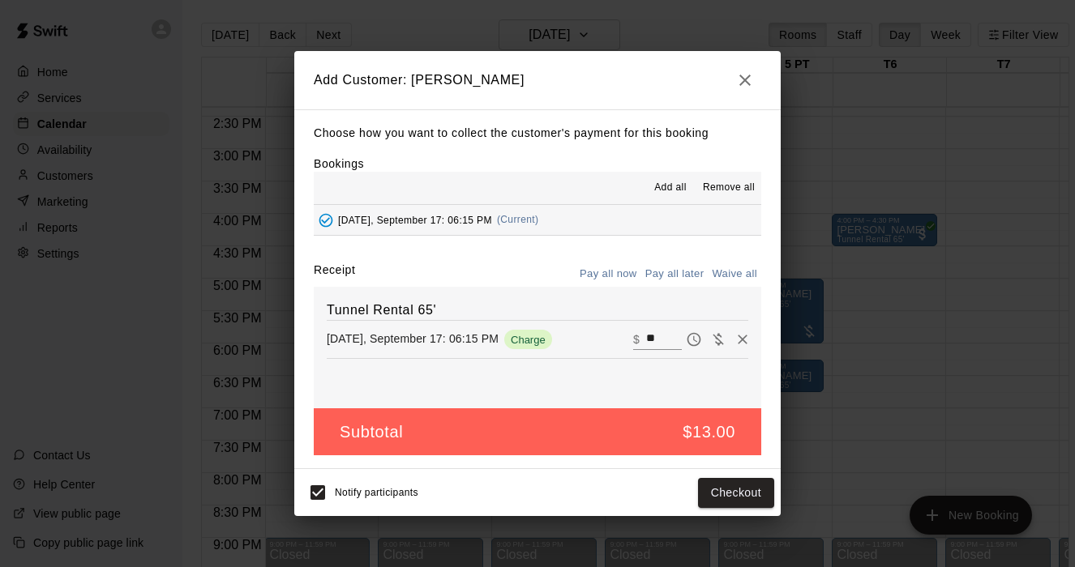
click at [675, 272] on button "Pay all later" at bounding box center [674, 274] width 67 height 25
click at [725, 493] on button "Add customer" at bounding box center [724, 493] width 100 height 30
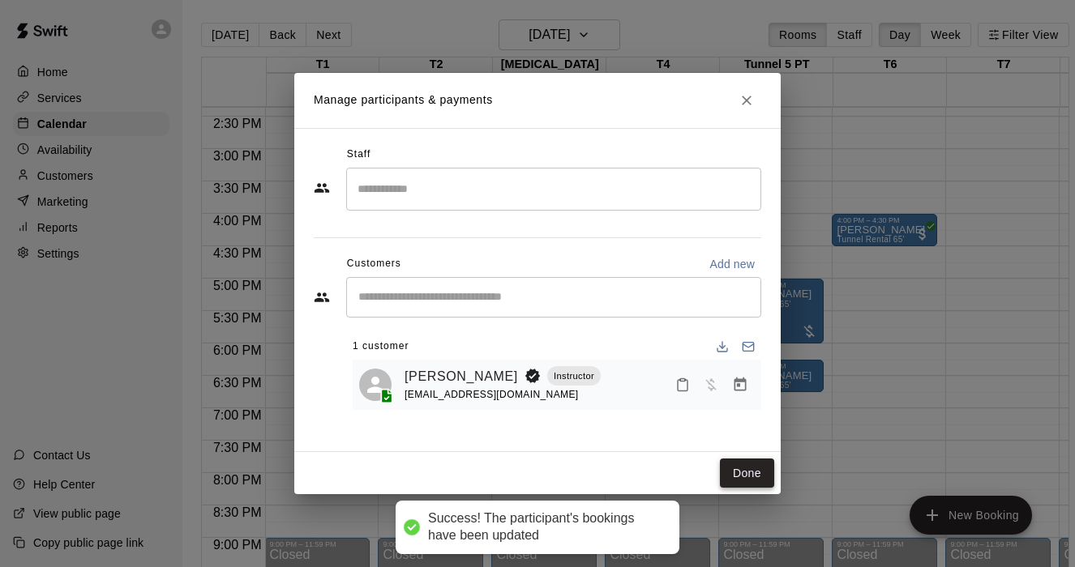
click at [736, 463] on button "Done" at bounding box center [747, 474] width 54 height 30
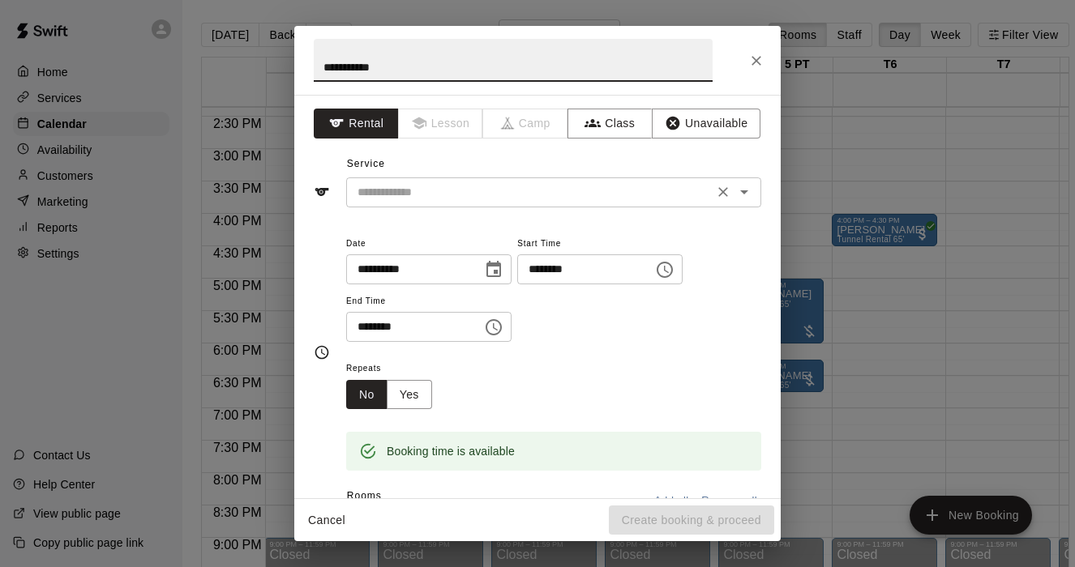
type input "**********"
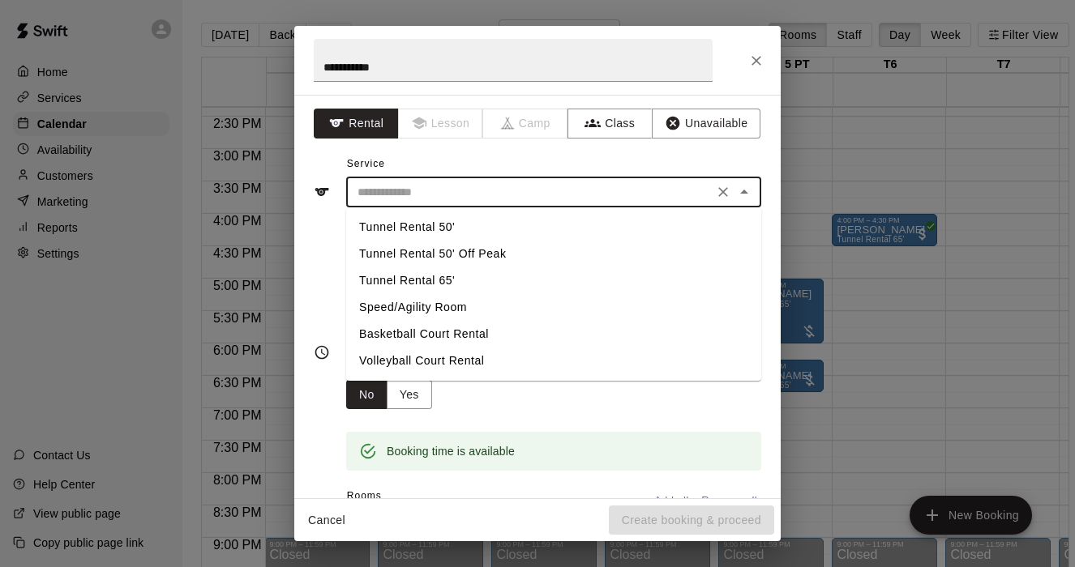
click at [597, 193] on input "text" at bounding box center [529, 192] width 357 height 20
click at [413, 281] on li "Tunnel Rental 65'" at bounding box center [553, 281] width 415 height 27
type input "**********"
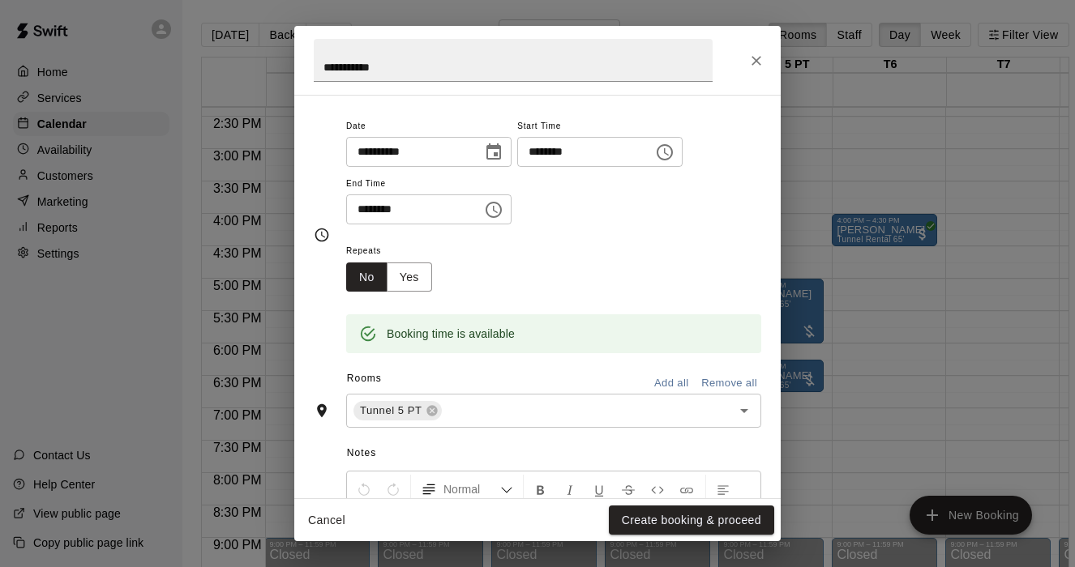
scroll to position [171, 0]
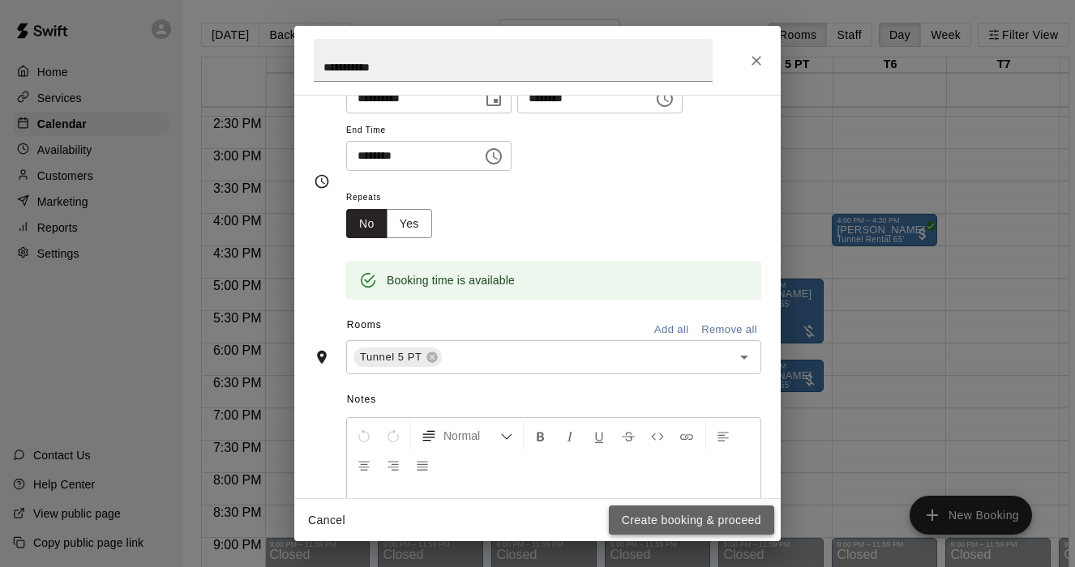
click at [670, 520] on button "Create booking & proceed" at bounding box center [691, 521] width 165 height 30
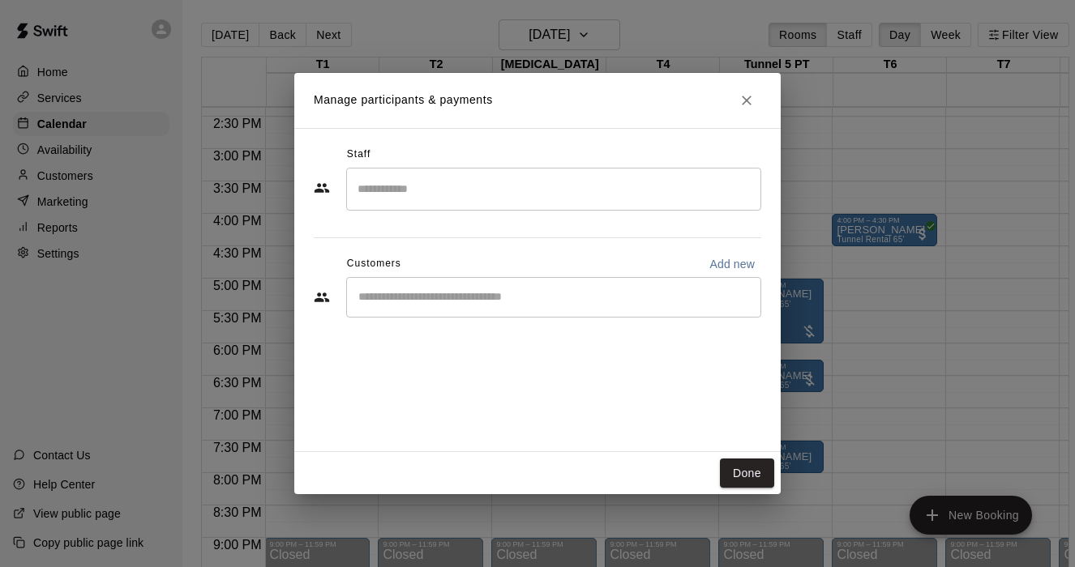
click at [487, 298] on input "Start typing to search customers..." at bounding box center [553, 297] width 400 height 16
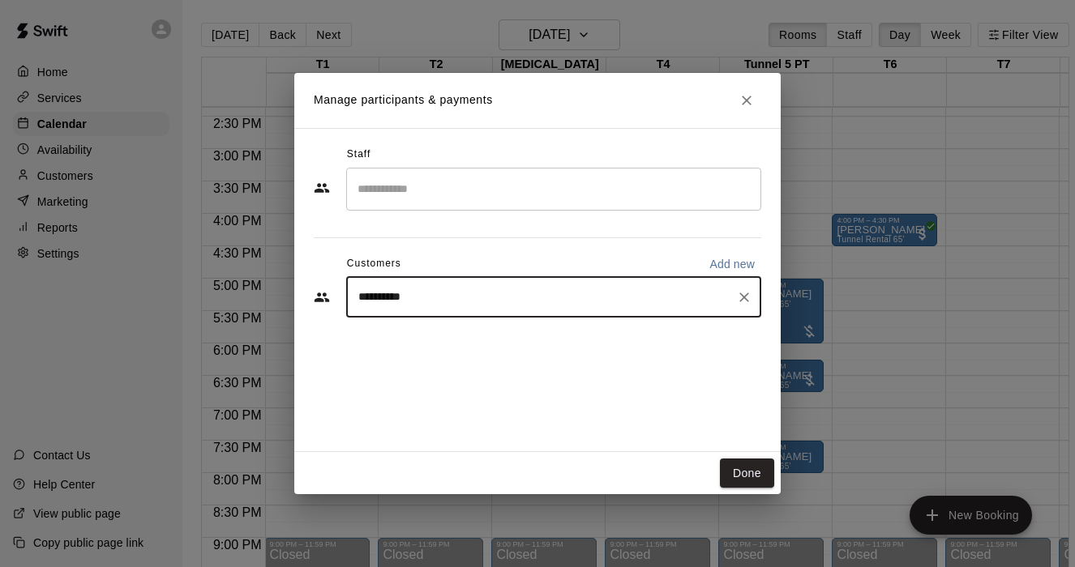
type input "**********"
click at [624, 358] on div "Justin Lane Instructor justin32503@gmail.com" at bounding box center [570, 344] width 357 height 35
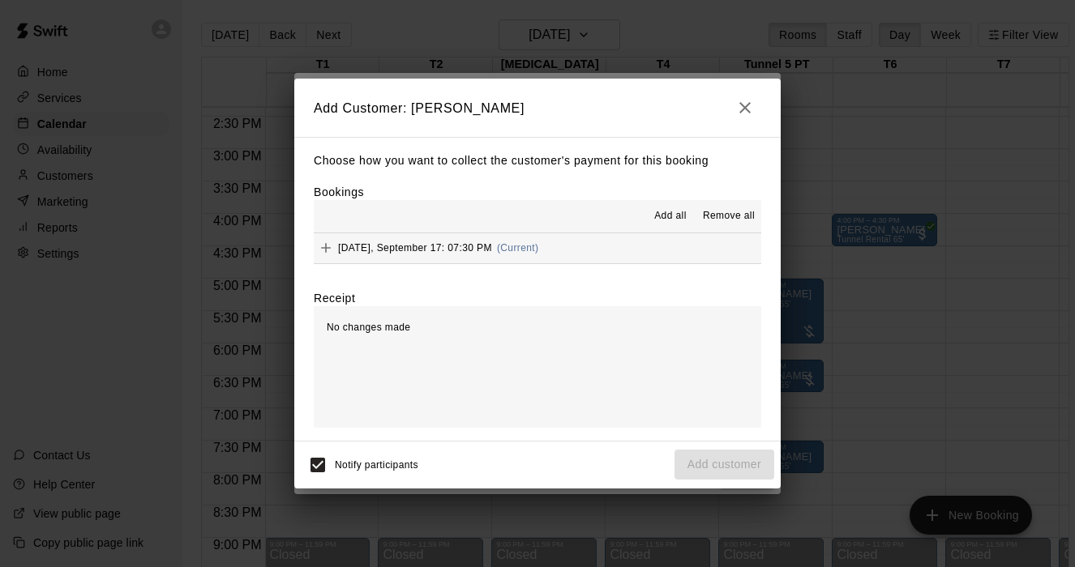
click at [682, 211] on span "Add all" at bounding box center [670, 216] width 32 height 16
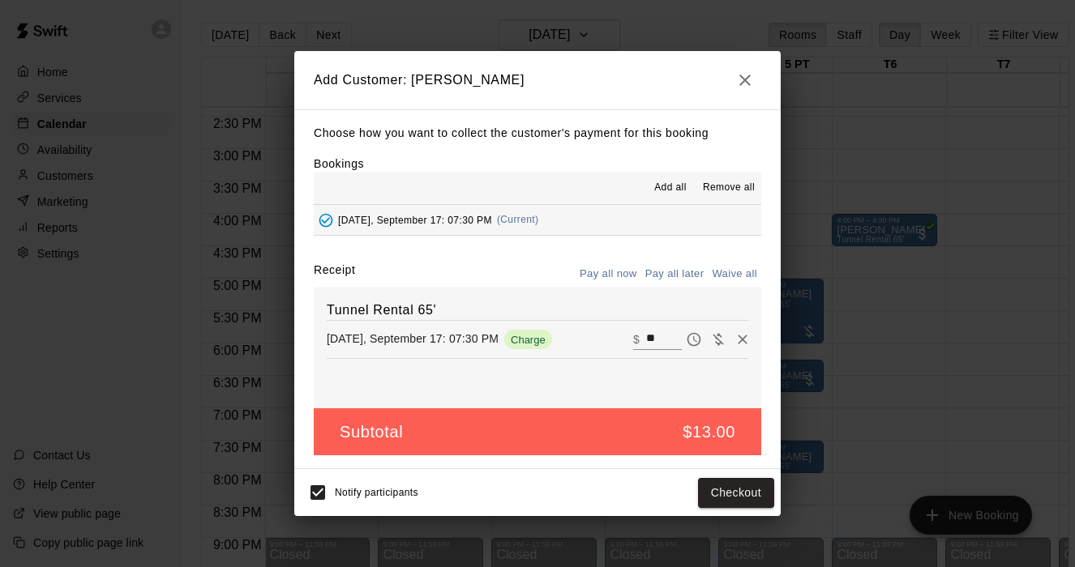
click at [681, 268] on button "Pay all later" at bounding box center [674, 274] width 67 height 25
click at [717, 496] on button "Add customer" at bounding box center [724, 493] width 100 height 30
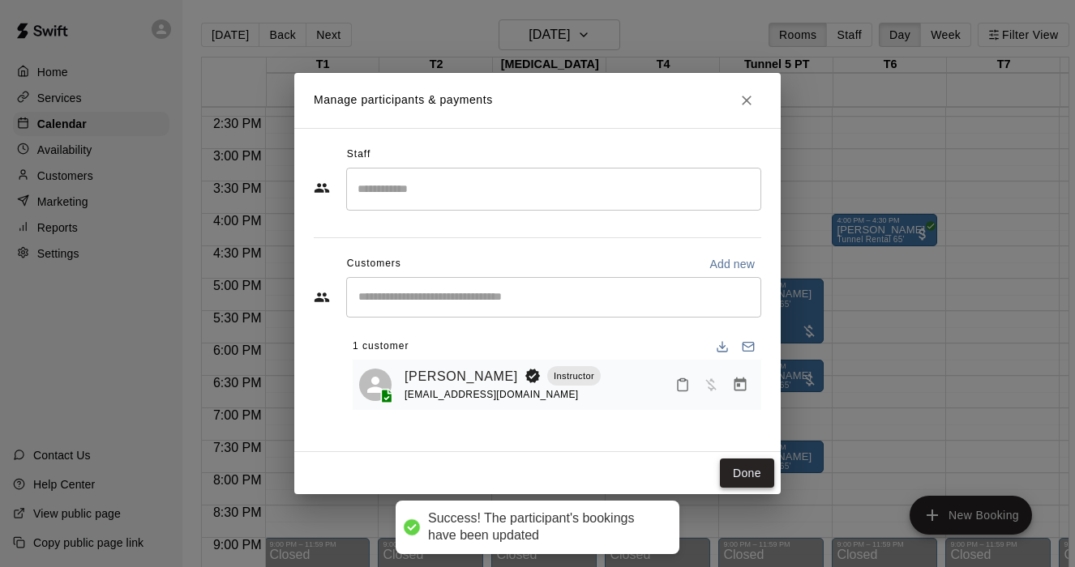
click at [733, 473] on button "Done" at bounding box center [747, 474] width 54 height 30
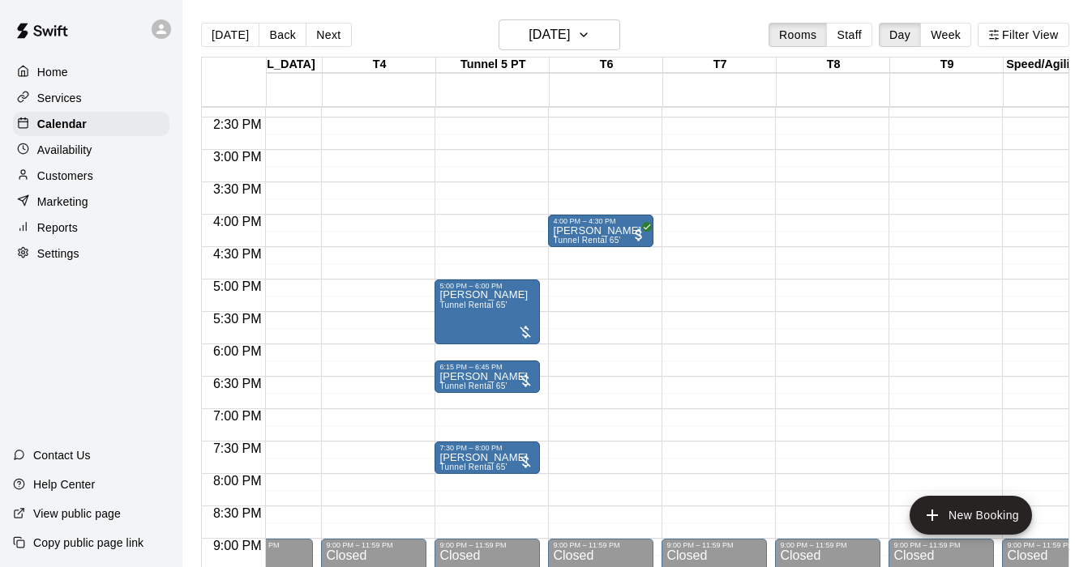
scroll to position [0, 306]
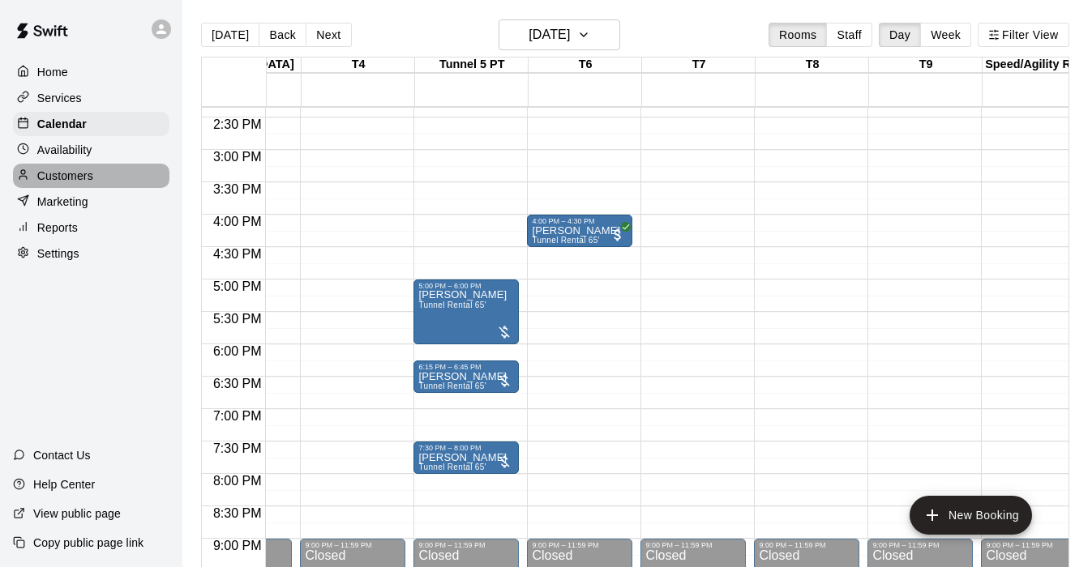
click at [66, 180] on p "Customers" at bounding box center [65, 176] width 56 height 16
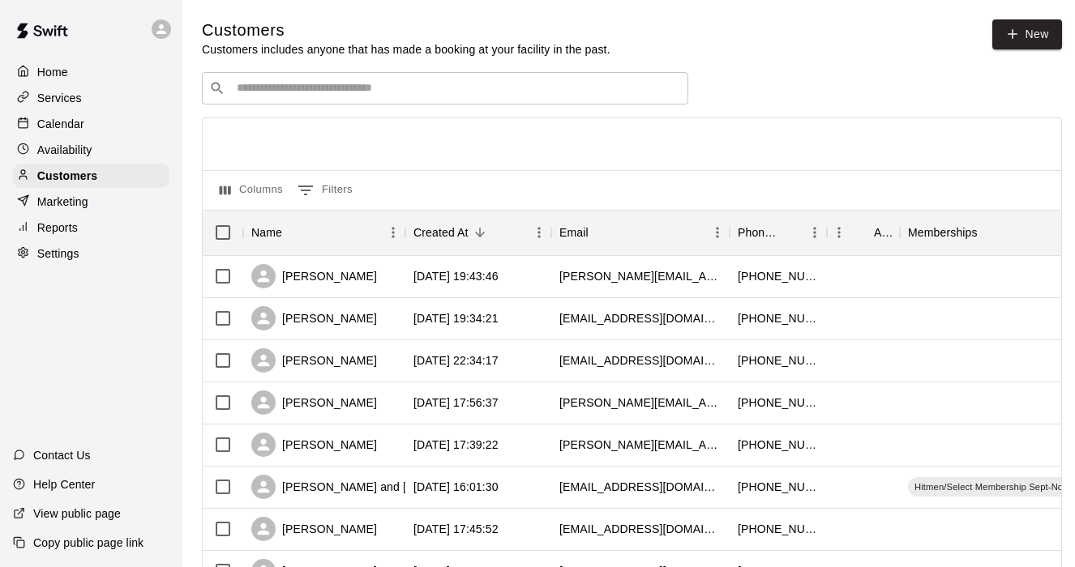
click at [66, 121] on p "Calendar" at bounding box center [60, 124] width 47 height 16
click at [71, 145] on p "Availability" at bounding box center [64, 150] width 55 height 16
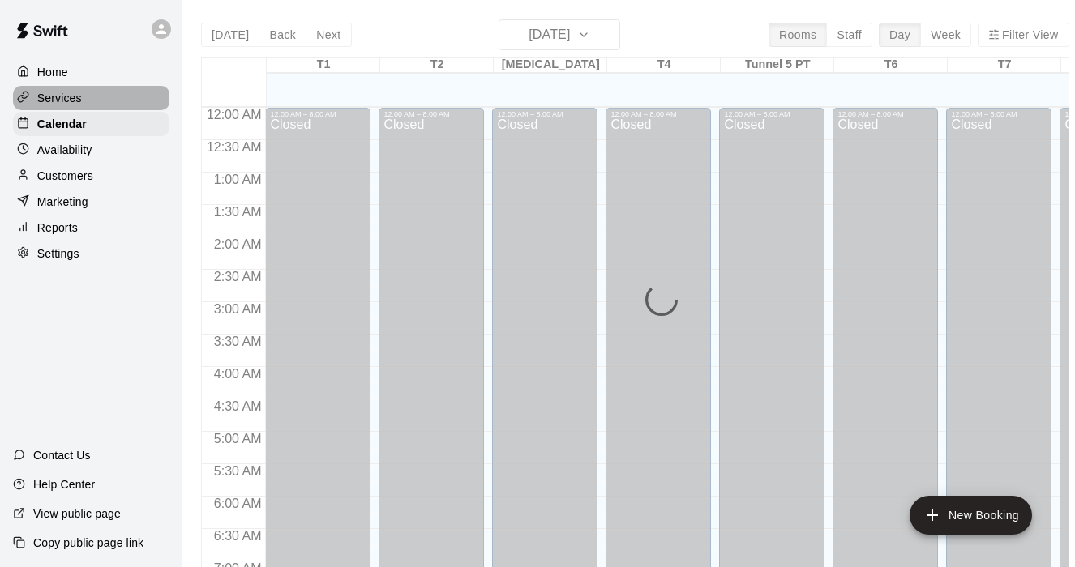
click at [66, 93] on p "Services" at bounding box center [59, 98] width 45 height 16
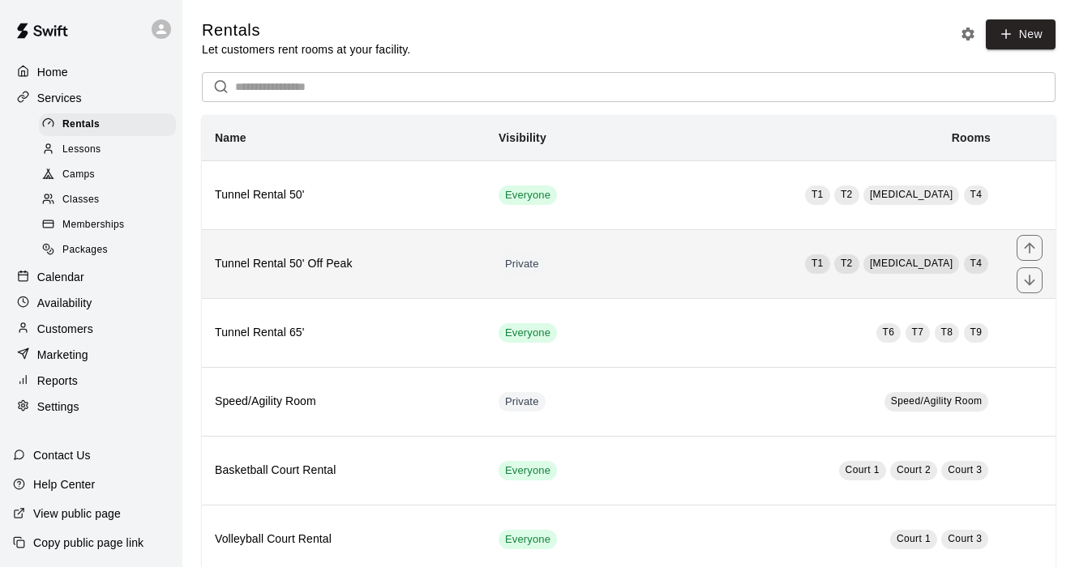
scroll to position [39, 0]
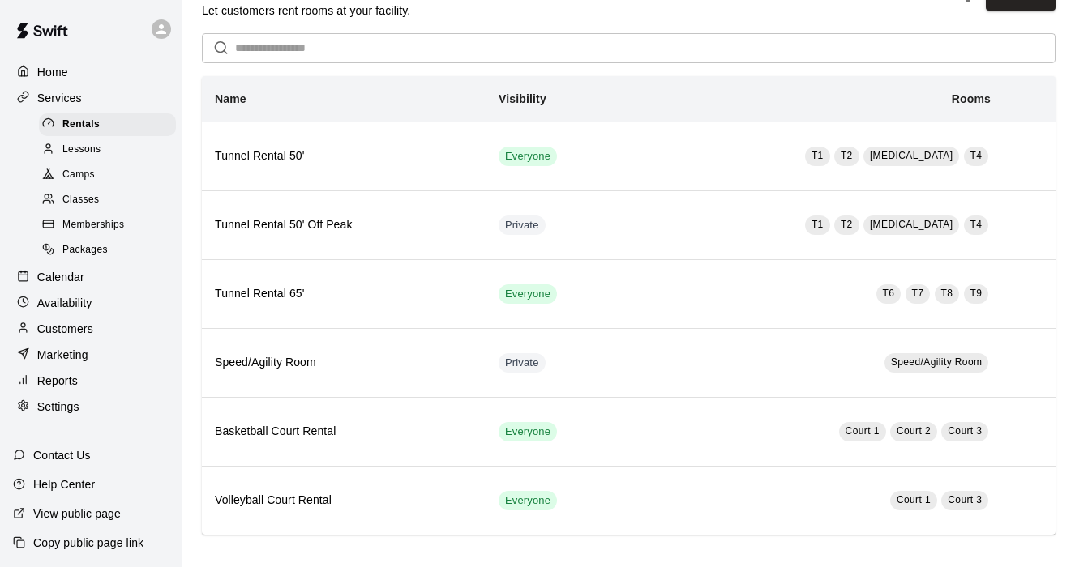
click at [100, 176] on div "Camps" at bounding box center [107, 175] width 137 height 23
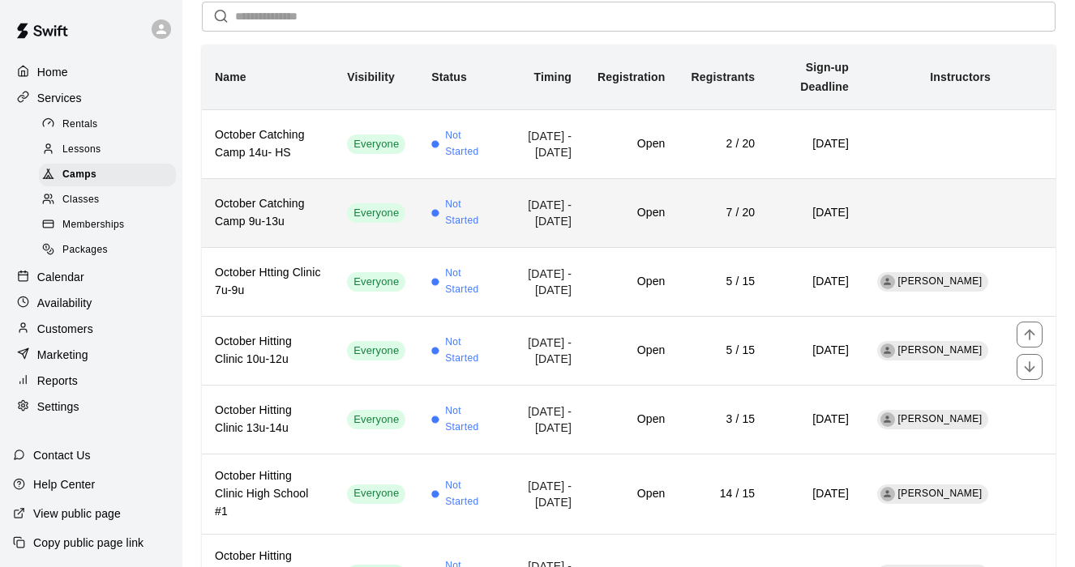
scroll to position [127, 0]
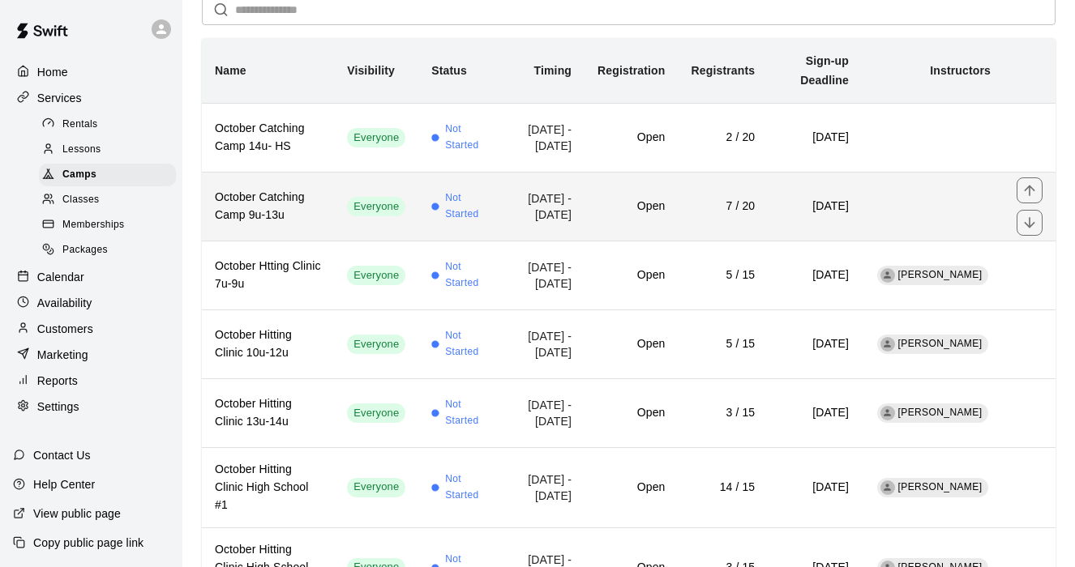
click at [744, 207] on td "7 / 20" at bounding box center [723, 206] width 90 height 69
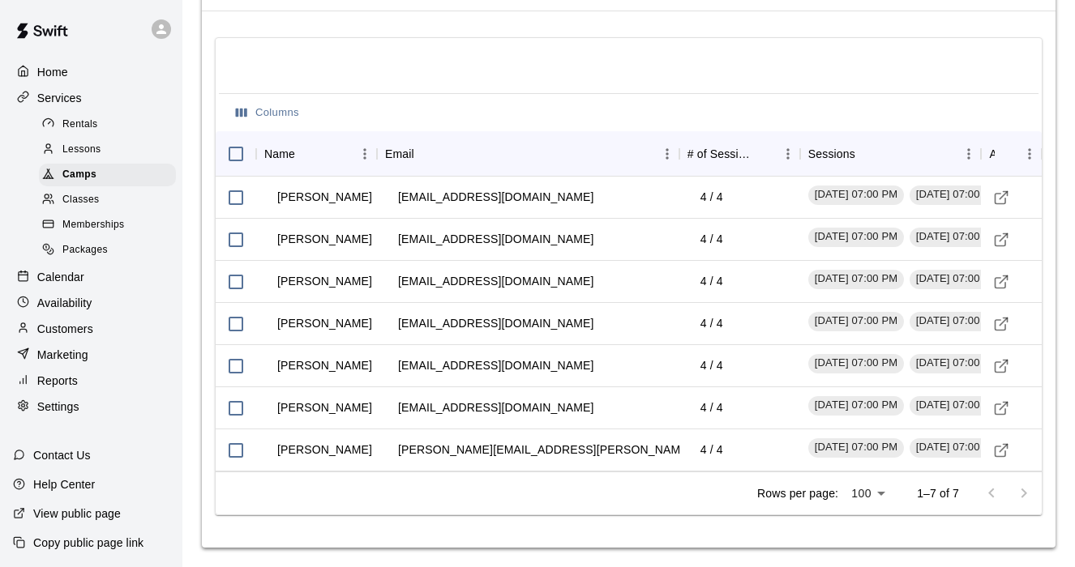
scroll to position [1641, 0]
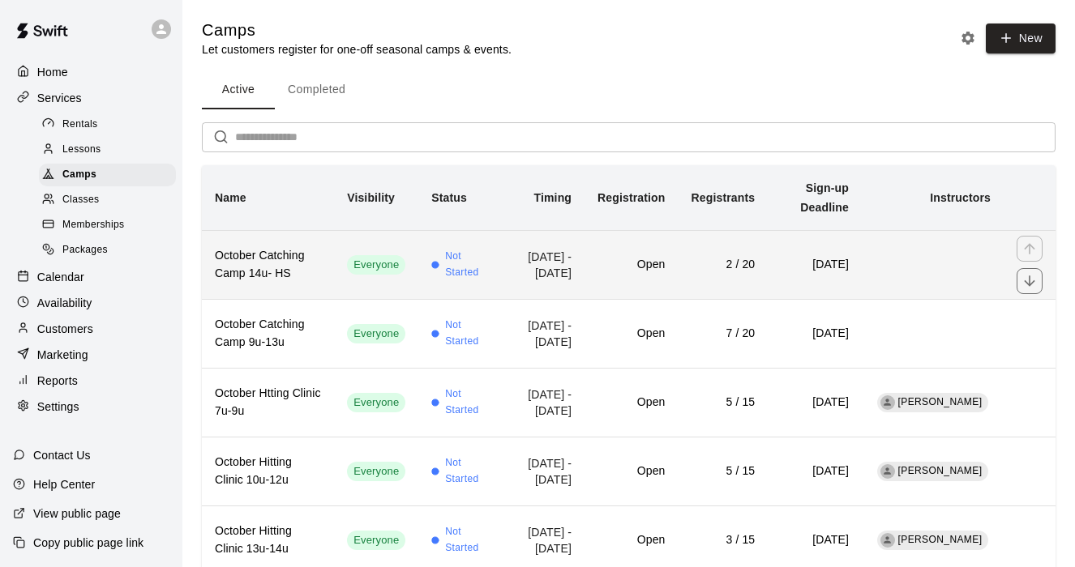
click at [432, 268] on circle "simple table" at bounding box center [435, 265] width 6 height 6
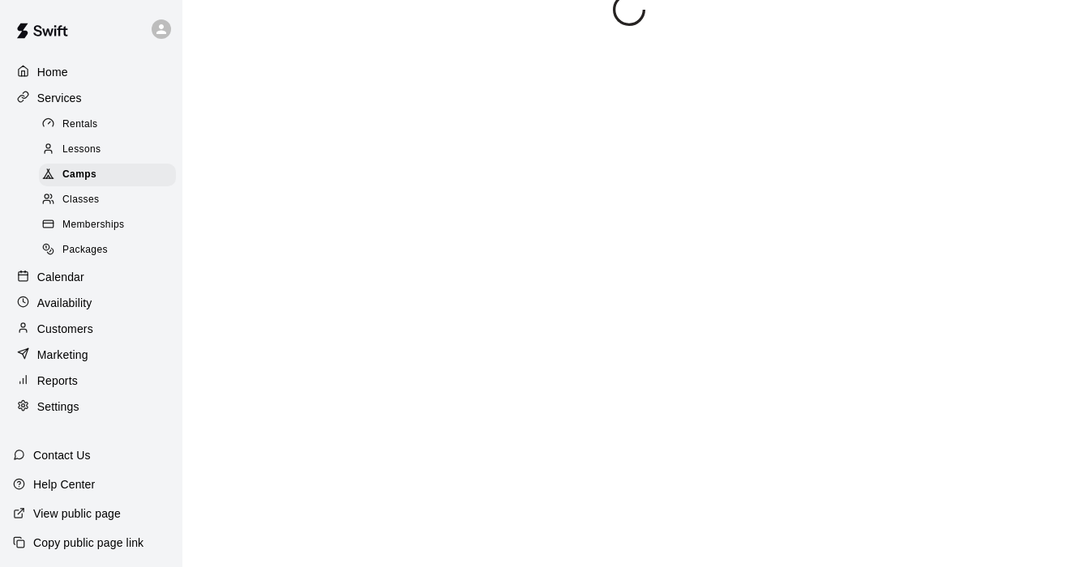
scroll to position [26, 0]
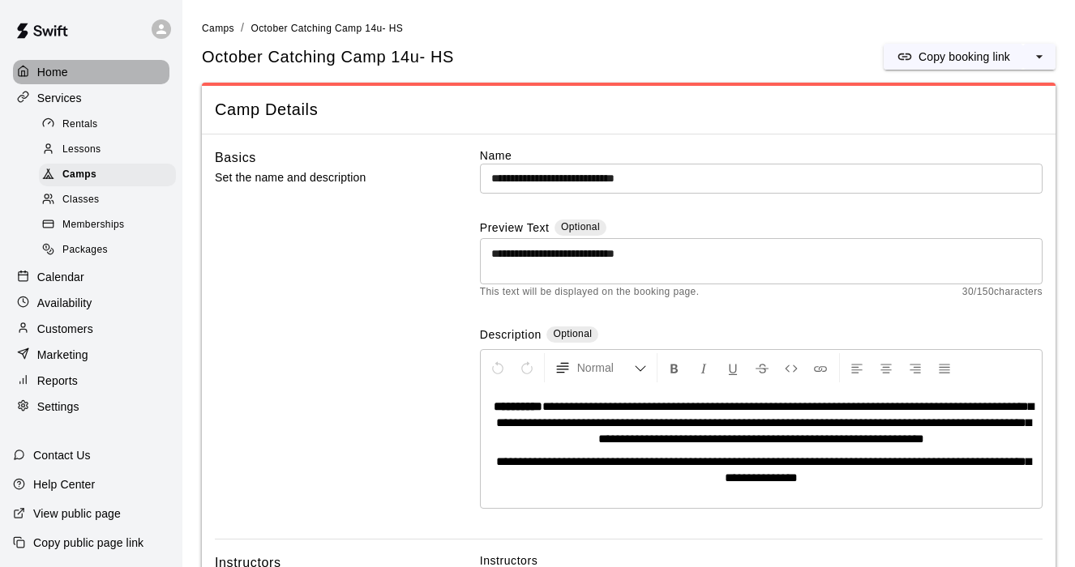
click at [58, 76] on p "Home" at bounding box center [52, 72] width 31 height 16
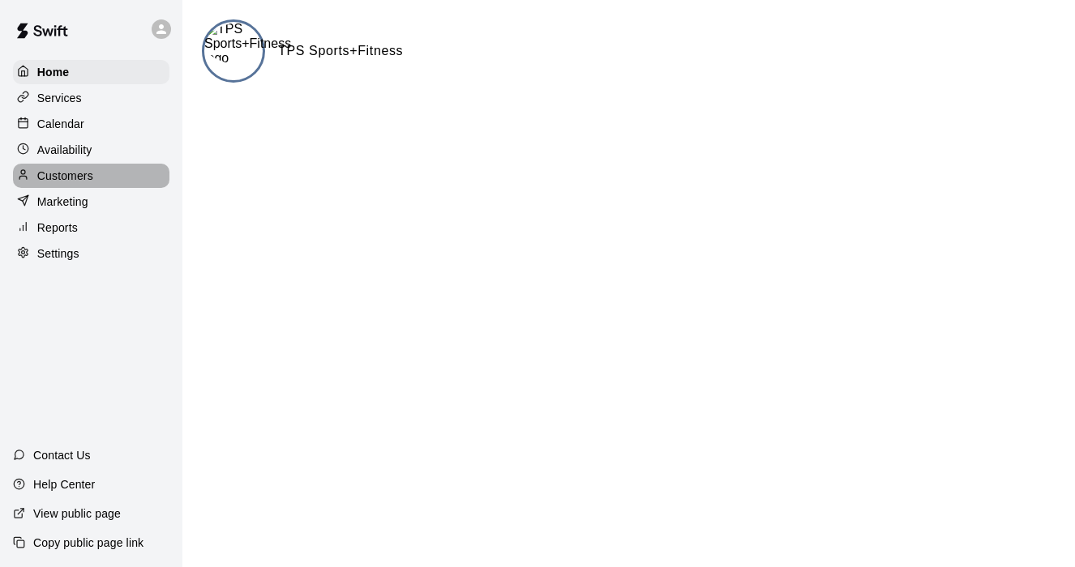
click at [74, 178] on p "Customers" at bounding box center [65, 176] width 56 height 16
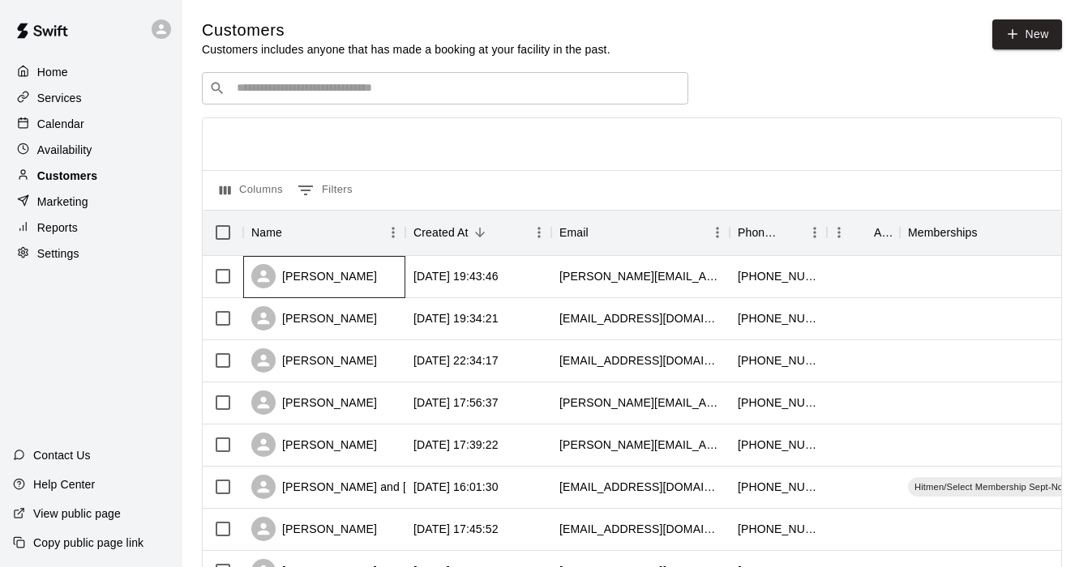
click at [60, 175] on p "Customers" at bounding box center [67, 176] width 60 height 16
click at [53, 66] on p "Home" at bounding box center [52, 72] width 31 height 16
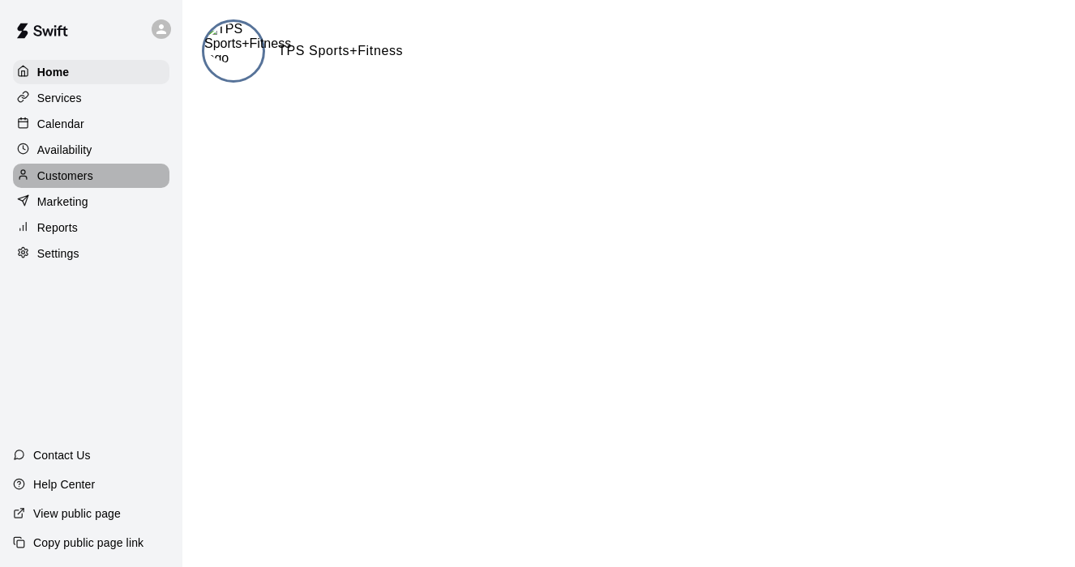
click at [71, 177] on p "Customers" at bounding box center [65, 176] width 56 height 16
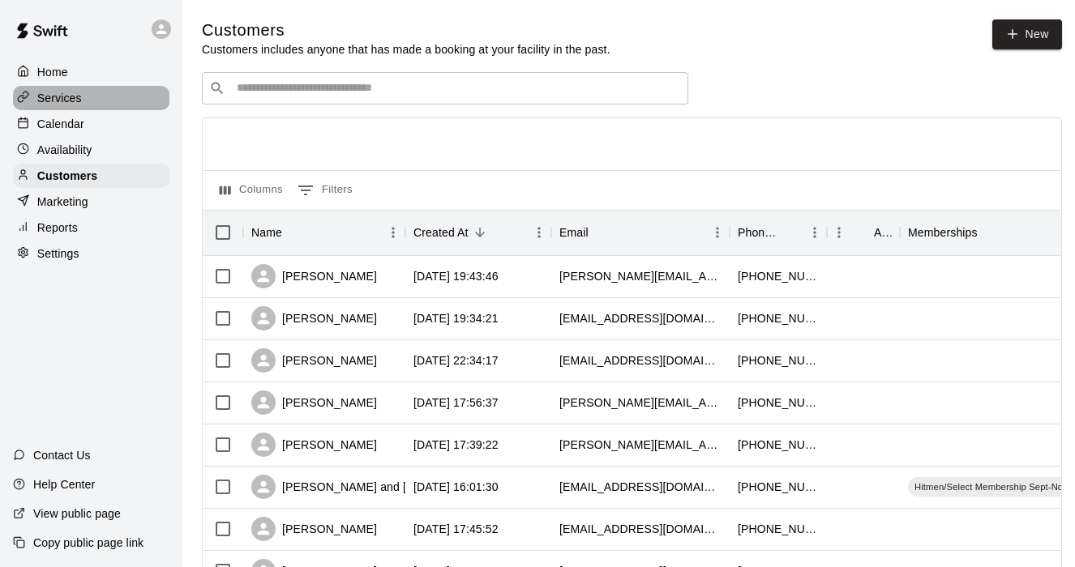
click at [50, 99] on p "Services" at bounding box center [59, 98] width 45 height 16
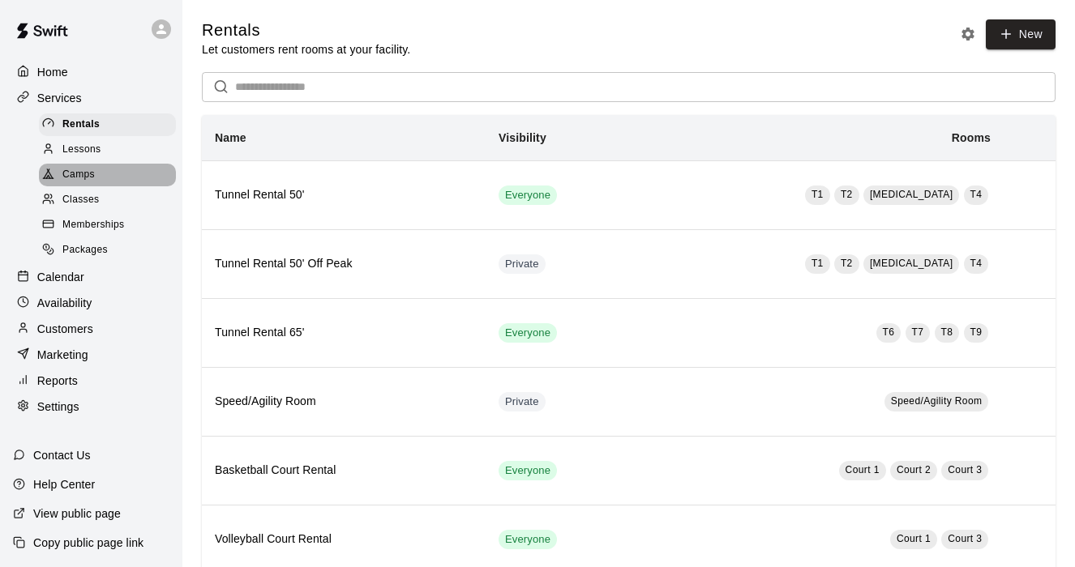
click at [82, 184] on div "Camps" at bounding box center [107, 175] width 137 height 23
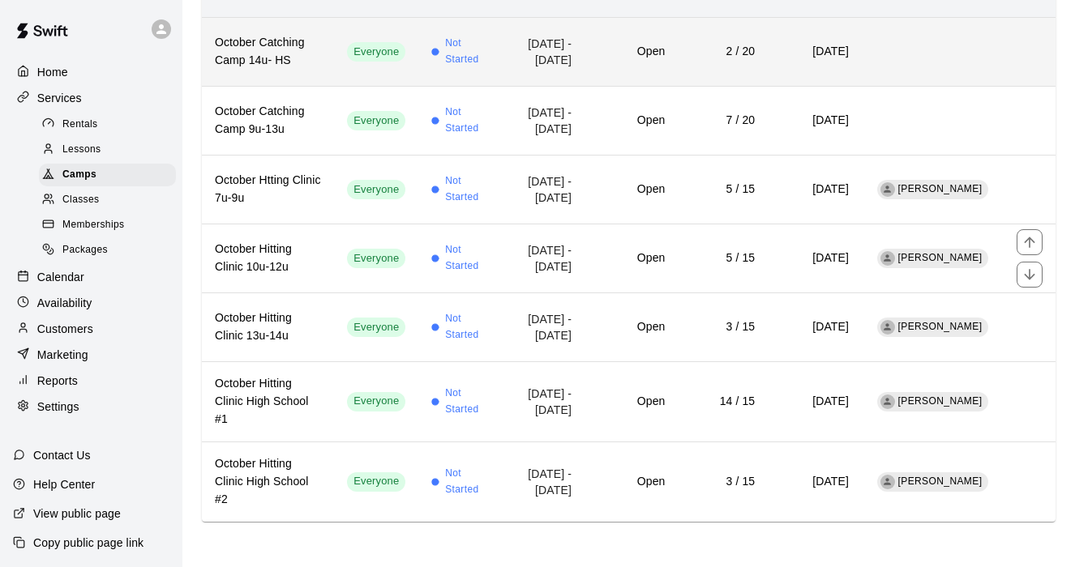
scroll to position [269, 0]
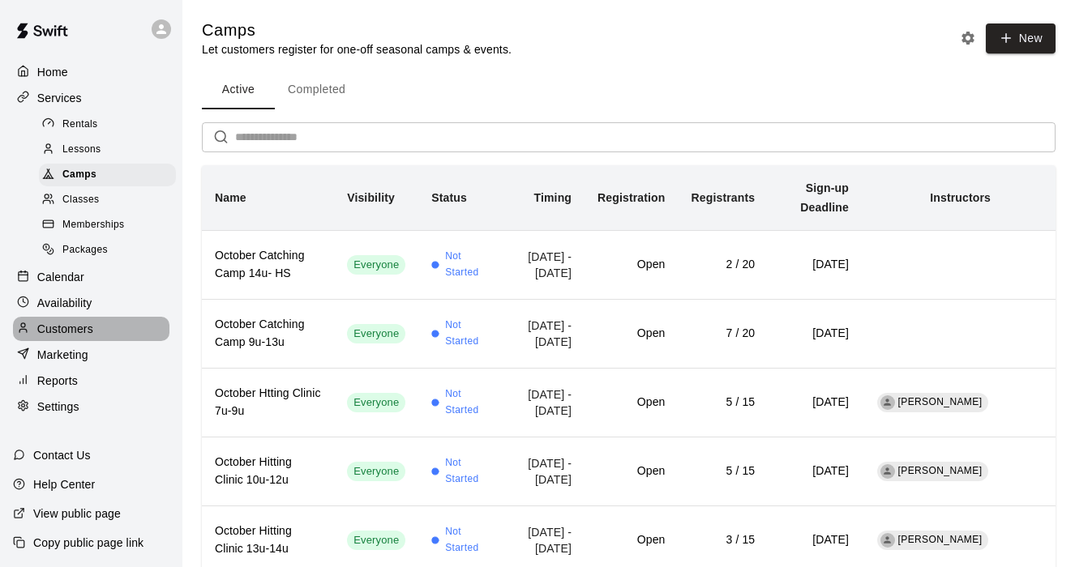
click at [65, 334] on p "Customers" at bounding box center [65, 329] width 56 height 16
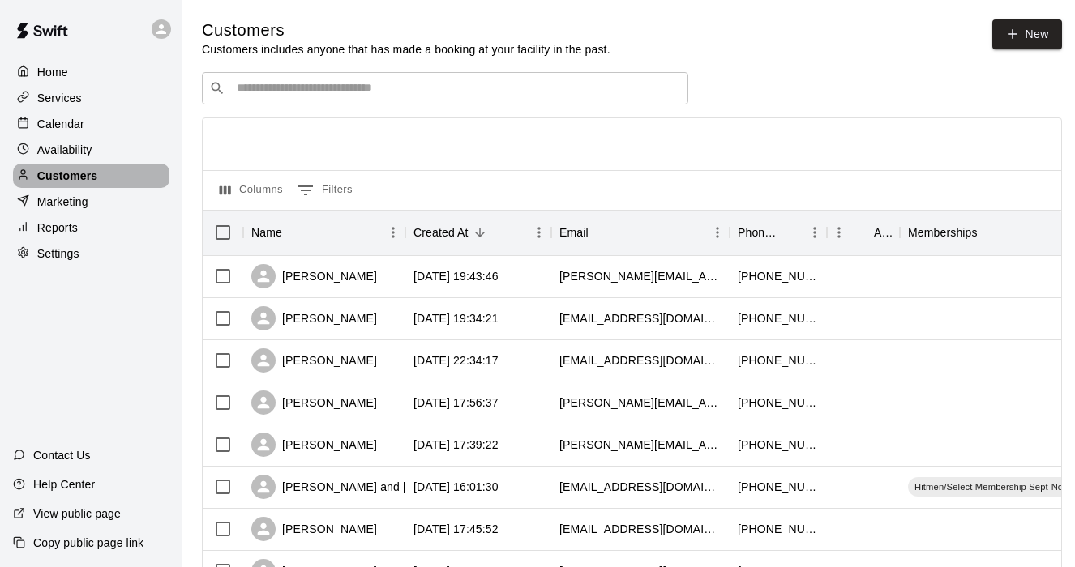
click at [93, 177] on p "Customers" at bounding box center [67, 176] width 60 height 16
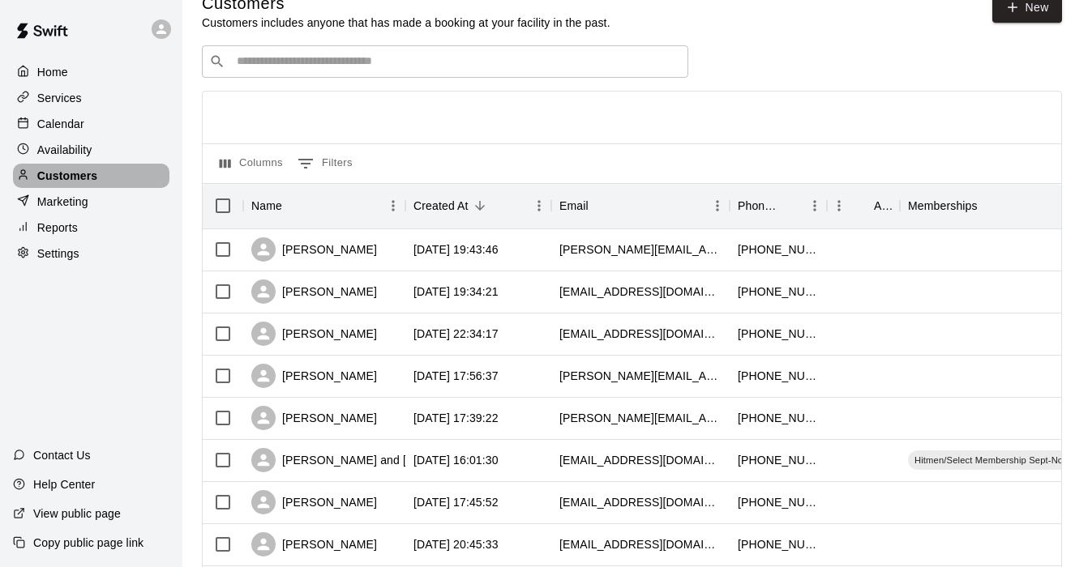
click at [66, 177] on p "Customers" at bounding box center [67, 176] width 60 height 16
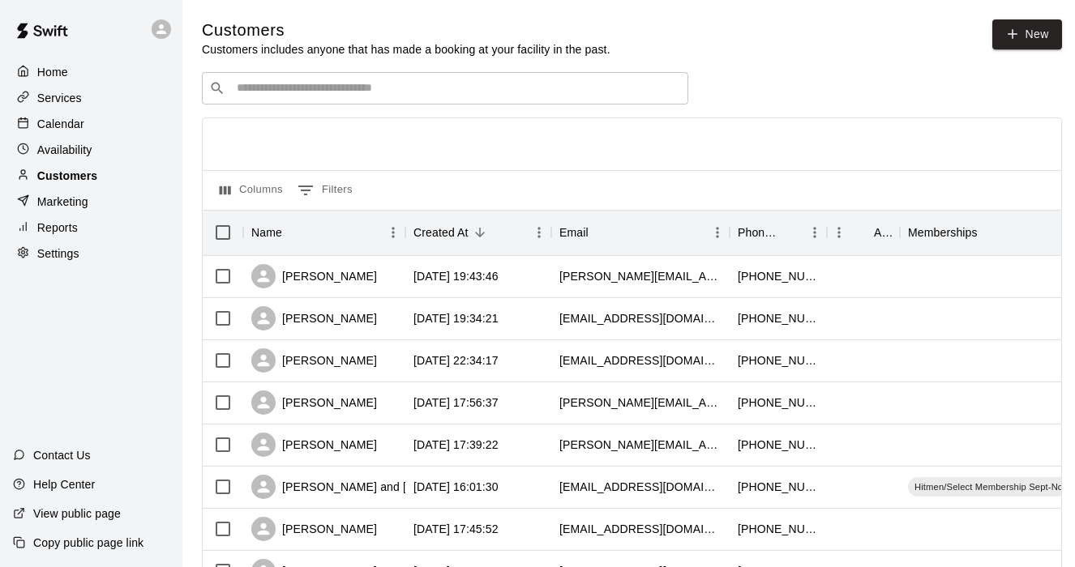
click at [67, 171] on p "Customers" at bounding box center [67, 176] width 60 height 16
